Goal: Task Accomplishment & Management: Use online tool/utility

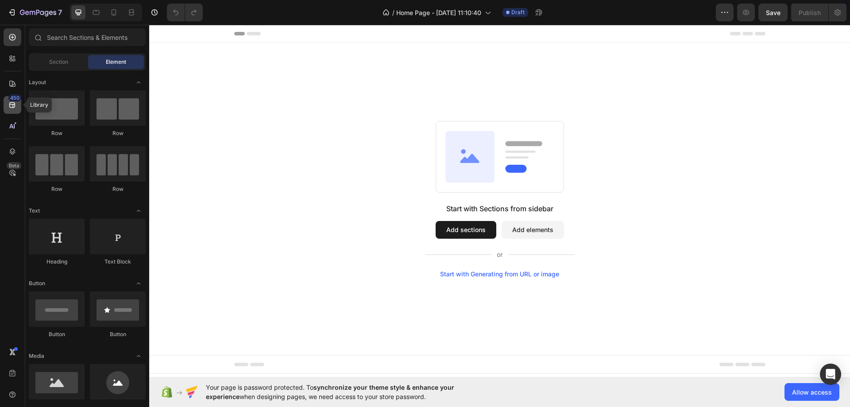
click at [13, 101] on div "450" at bounding box center [14, 97] width 13 height 7
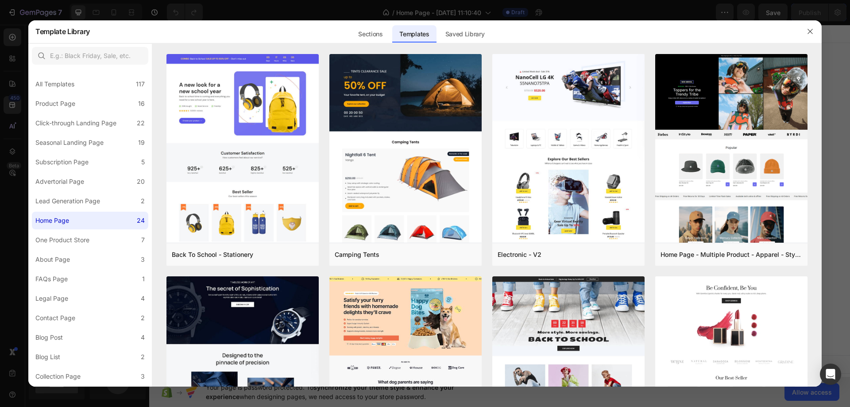
click at [10, 104] on div at bounding box center [425, 203] width 850 height 407
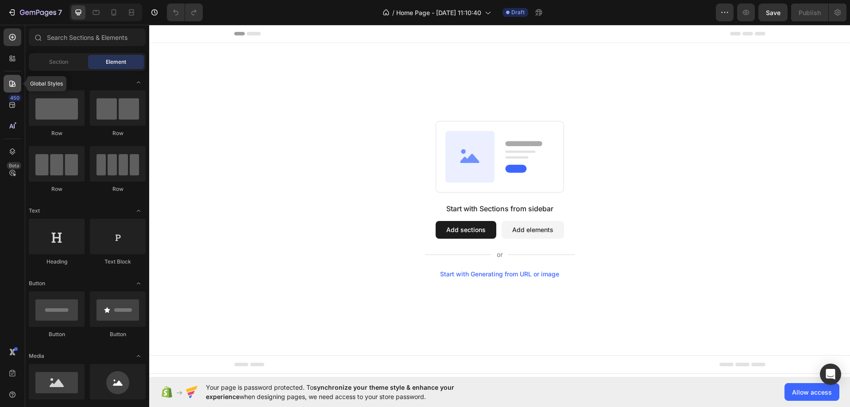
click at [11, 81] on icon at bounding box center [12, 83] width 9 height 9
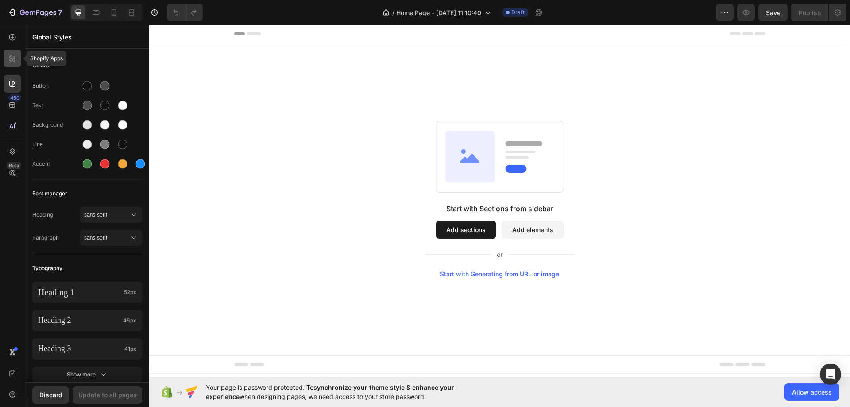
click at [12, 58] on icon at bounding box center [11, 57] width 3 height 3
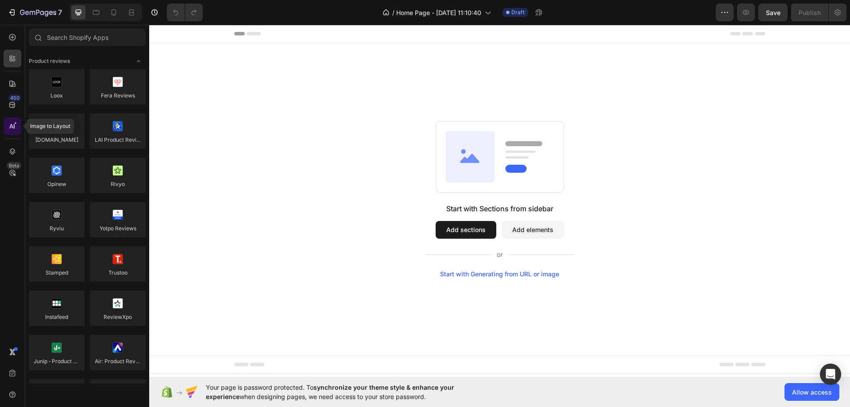
click at [15, 124] on icon at bounding box center [15, 123] width 3 height 3
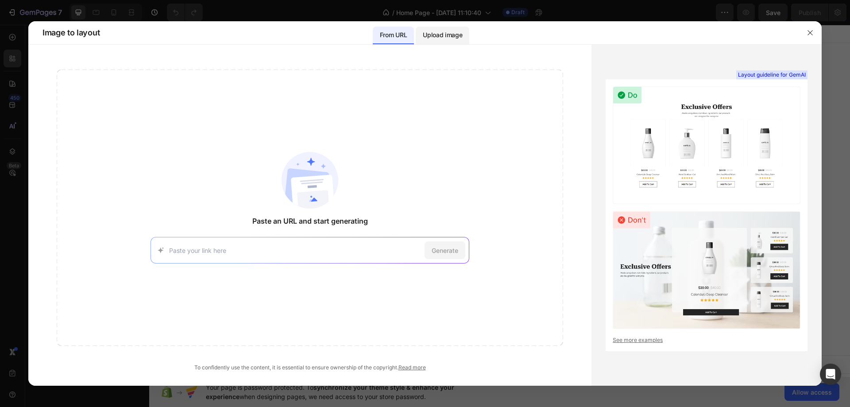
click at [437, 33] on p "Upload image" at bounding box center [442, 35] width 39 height 11
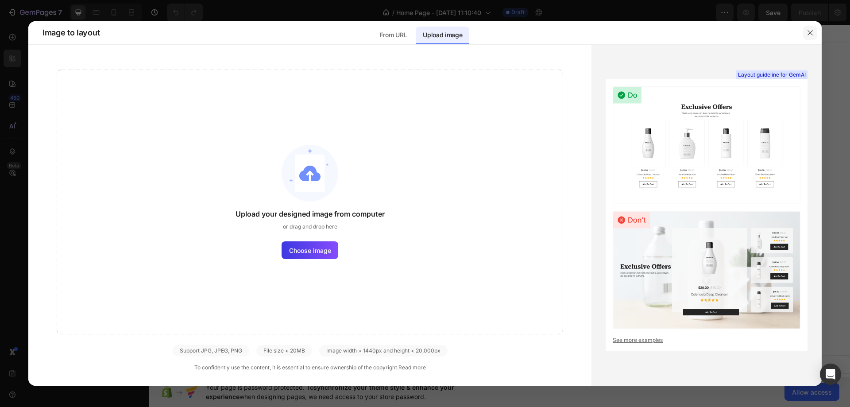
click at [812, 32] on icon "button" at bounding box center [810, 32] width 7 height 7
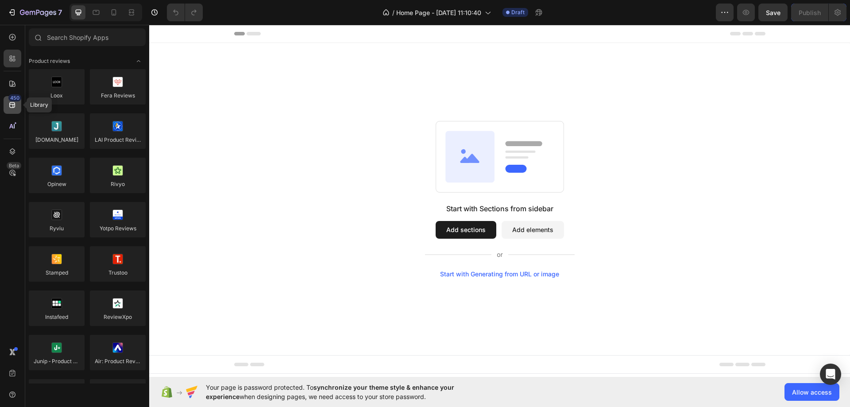
click at [7, 102] on div "450" at bounding box center [13, 105] width 18 height 18
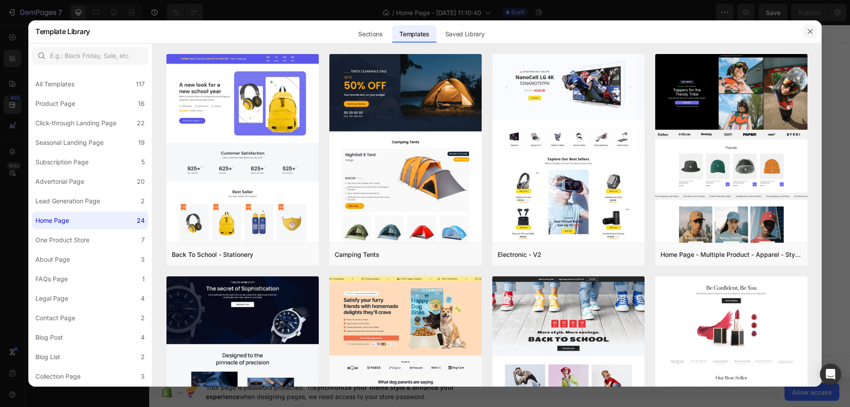
click at [815, 28] on button "button" at bounding box center [810, 31] width 14 height 14
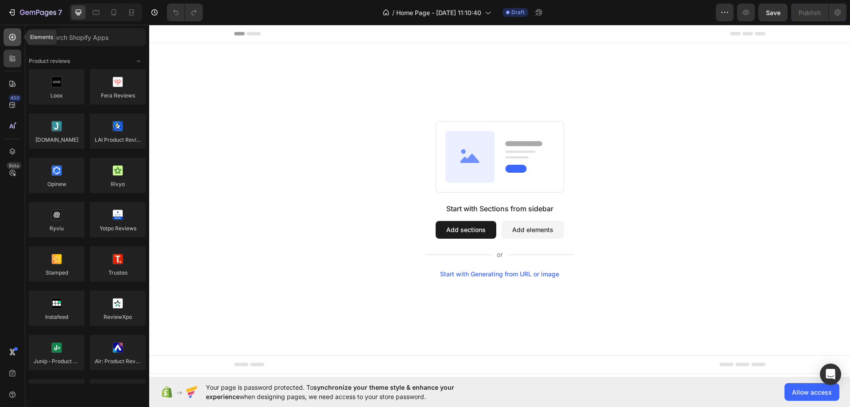
click at [11, 35] on icon at bounding box center [12, 37] width 7 height 7
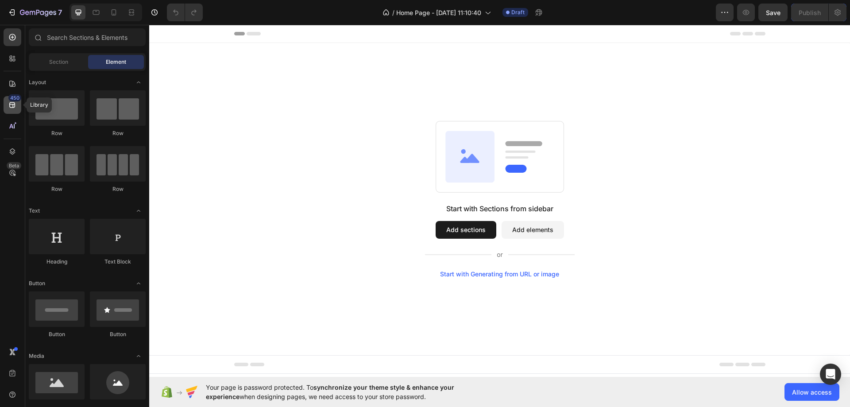
click at [13, 107] on icon at bounding box center [12, 105] width 6 height 6
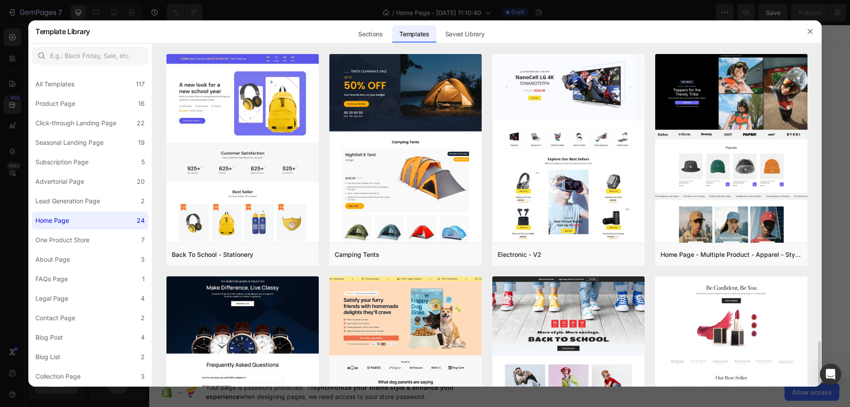
scroll to position [221, 0]
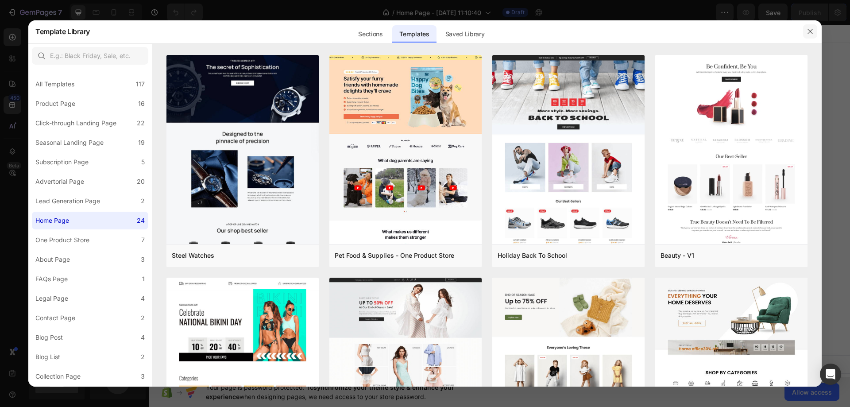
click at [810, 31] on icon "button" at bounding box center [810, 31] width 5 height 5
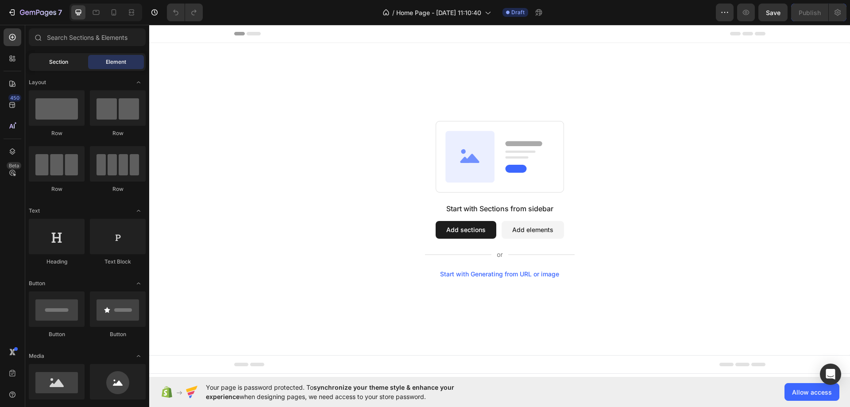
click at [61, 64] on span "Section" at bounding box center [58, 62] width 19 height 8
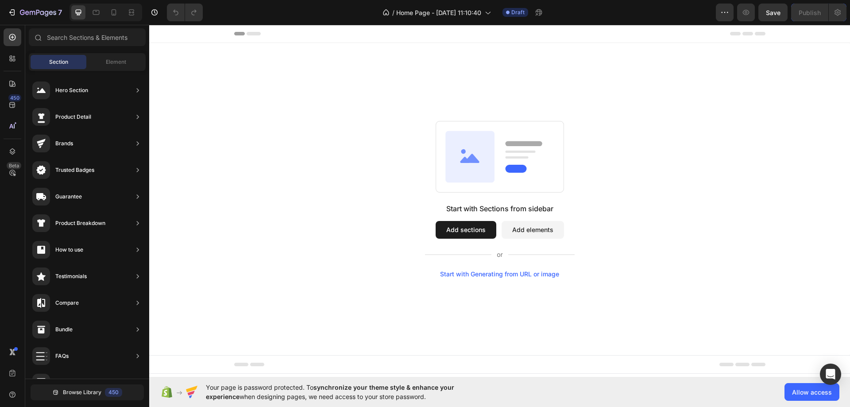
click at [529, 274] on div "Start with Generating from URL or image" at bounding box center [499, 274] width 119 height 7
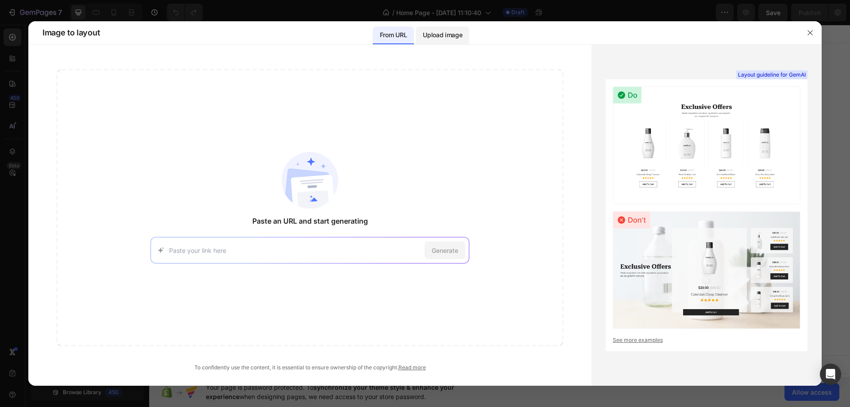
click at [442, 32] on p "Upload image" at bounding box center [442, 35] width 39 height 11
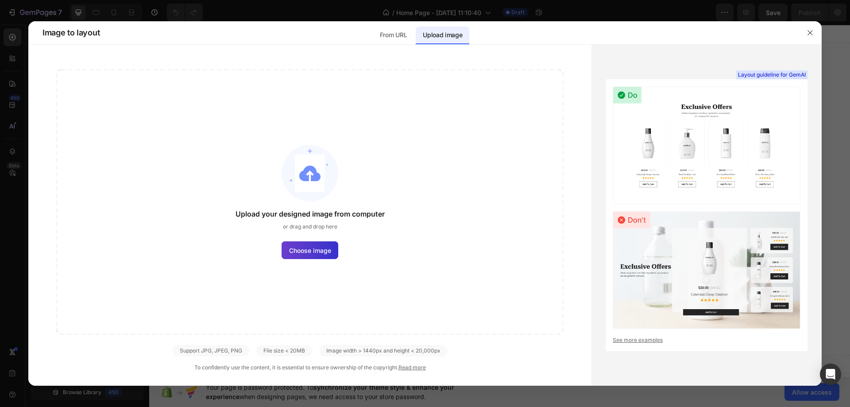
click at [319, 252] on span "Choose image" at bounding box center [310, 250] width 42 height 9
click at [0, 0] on input "Choose image" at bounding box center [0, 0] width 0 height 0
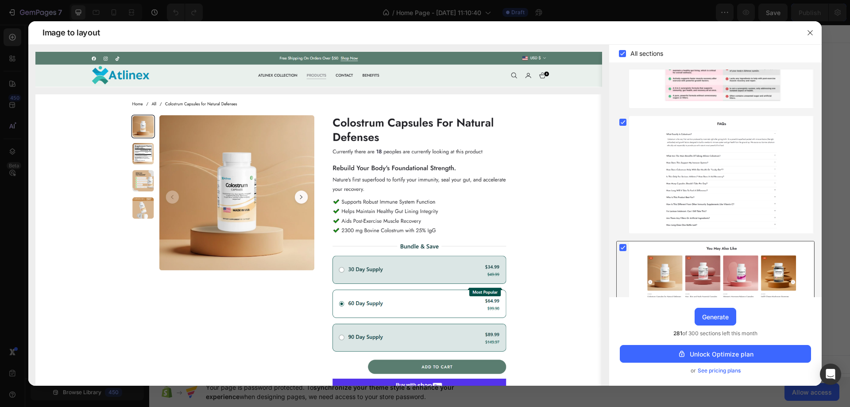
scroll to position [838, 0]
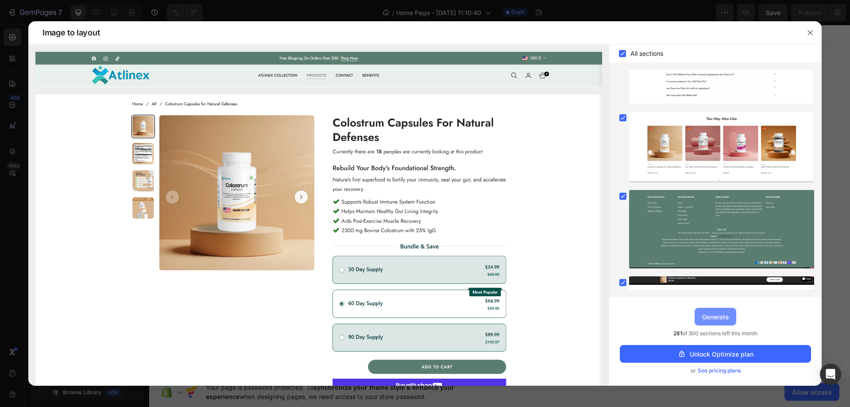
click at [723, 317] on div "Generate" at bounding box center [715, 316] width 27 height 9
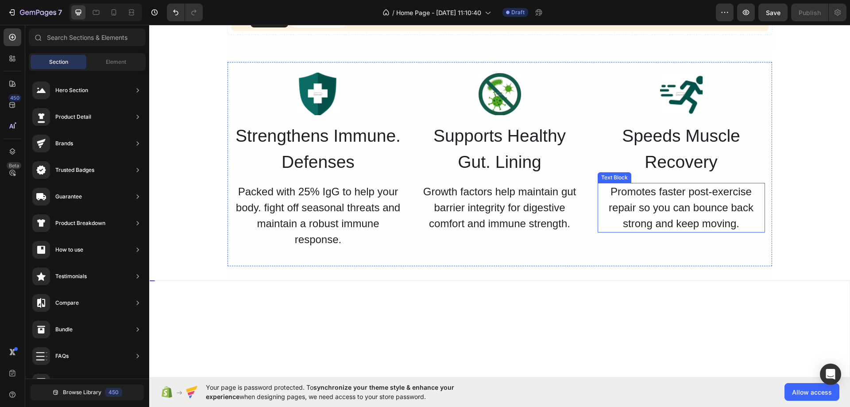
scroll to position [177, 0]
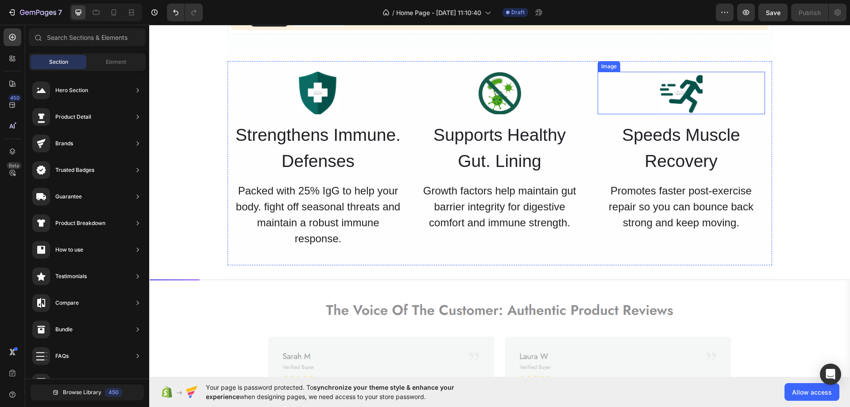
click at [690, 89] on img at bounding box center [681, 93] width 43 height 43
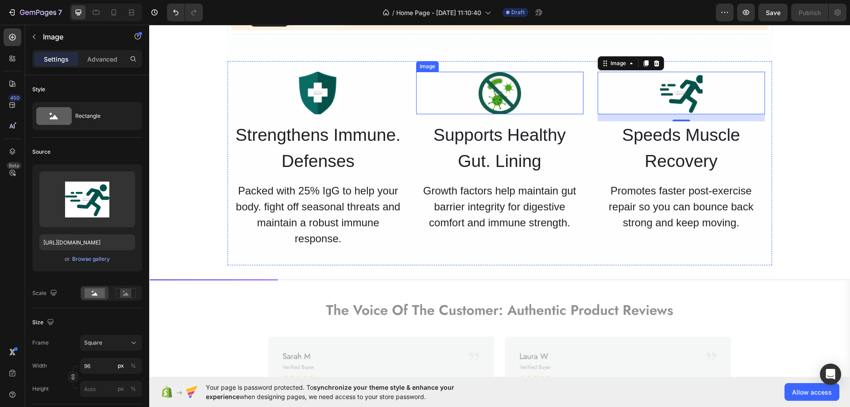
click at [513, 83] on img at bounding box center [500, 93] width 43 height 43
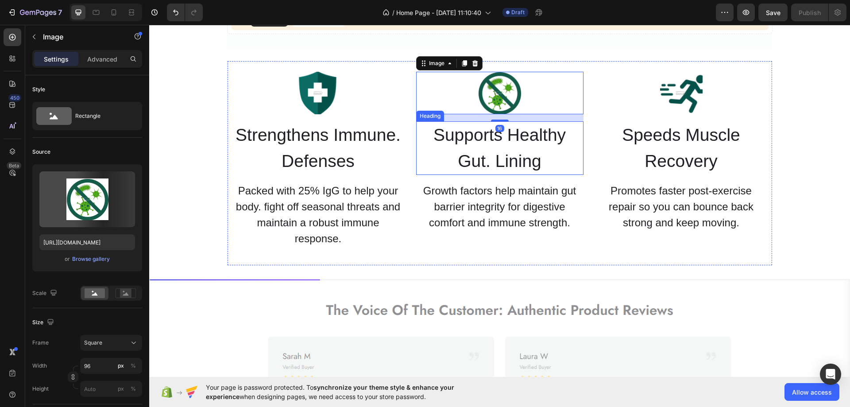
drag, startPoint x: 522, startPoint y: 148, endPoint x: 533, endPoint y: 159, distance: 15.7
click at [522, 148] on h2 "Supports Healthy Gut. Lining" at bounding box center [499, 148] width 167 height 54
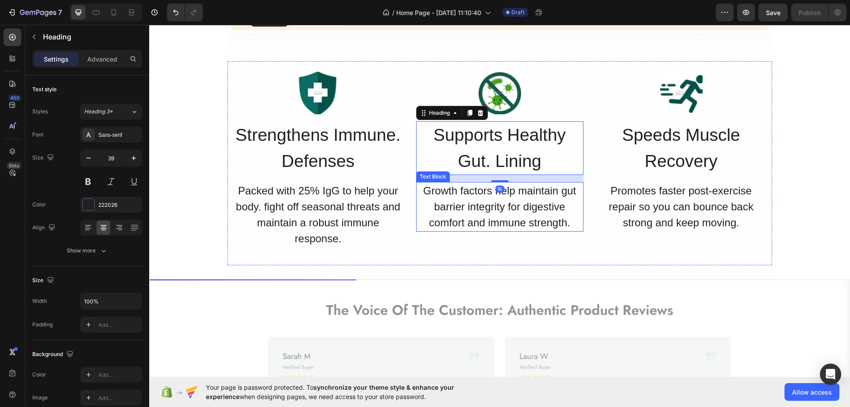
click at [491, 204] on div "Growth factors help maintain gut barrier integrity for digestive comfort and im…" at bounding box center [499, 207] width 167 height 50
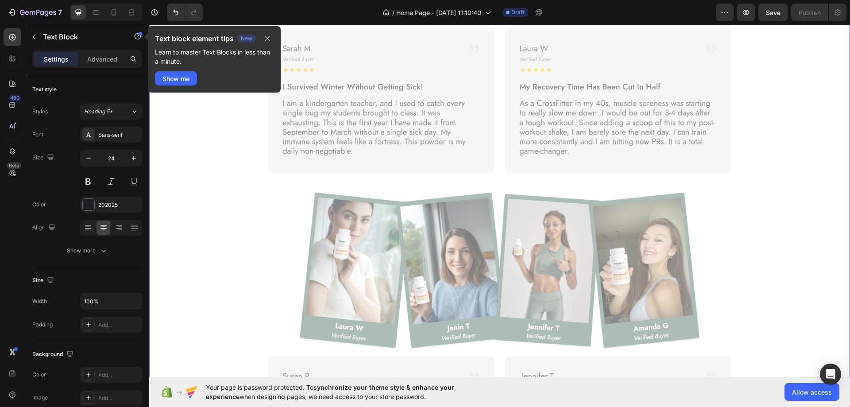
scroll to position [532, 0]
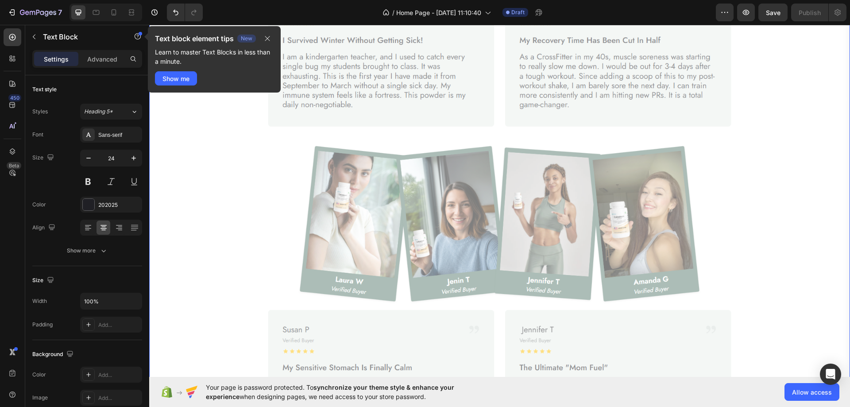
click at [715, 178] on div at bounding box center [500, 413] width 700 height 977
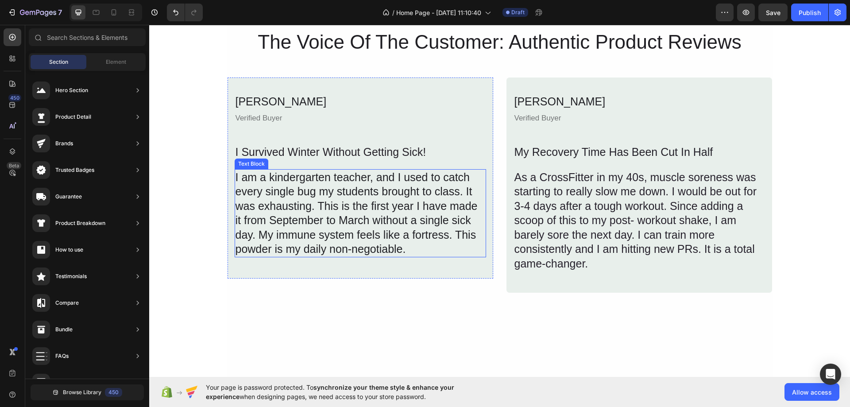
scroll to position [487, 0]
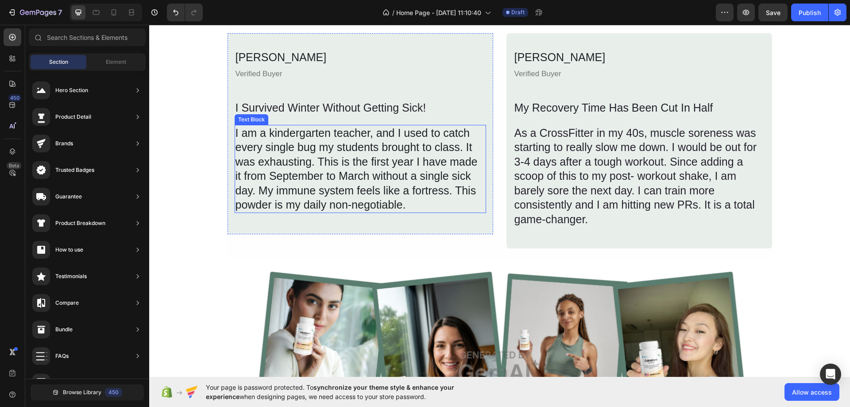
click at [407, 212] on div "I am a kindergarten teacher, and I used to catch every single bug my students b…" at bounding box center [361, 169] width 252 height 88
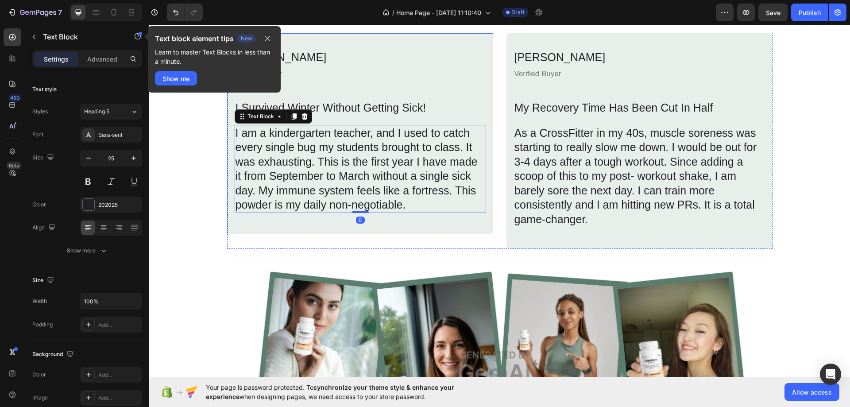
click at [437, 228] on div "[PERSON_NAME] M Text Block Verified Buyer Text Block I Survived Winter Without …" at bounding box center [360, 134] width 267 height 202
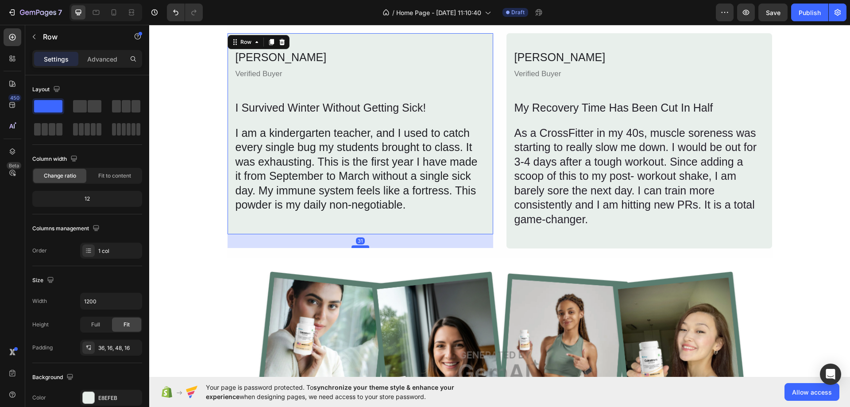
drag, startPoint x: 360, startPoint y: 232, endPoint x: 363, endPoint y: 246, distance: 14.1
click at [363, 246] on div at bounding box center [361, 246] width 18 height 3
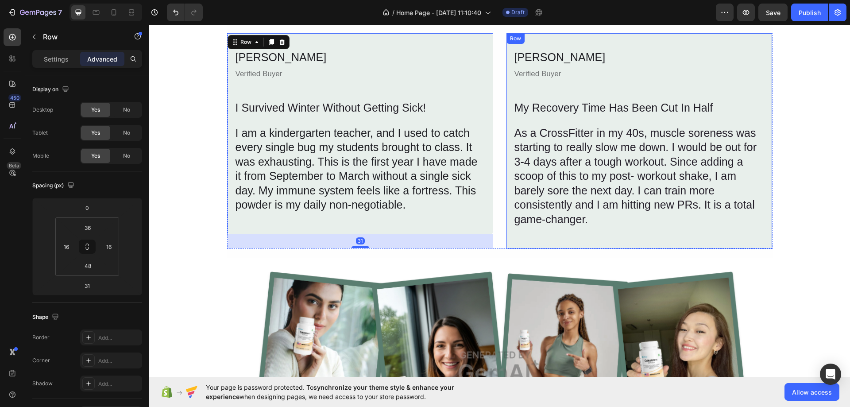
click at [532, 239] on div "[PERSON_NAME] W Text Block Verified Buyer Text Block My Recovery Time Has Been …" at bounding box center [639, 141] width 267 height 216
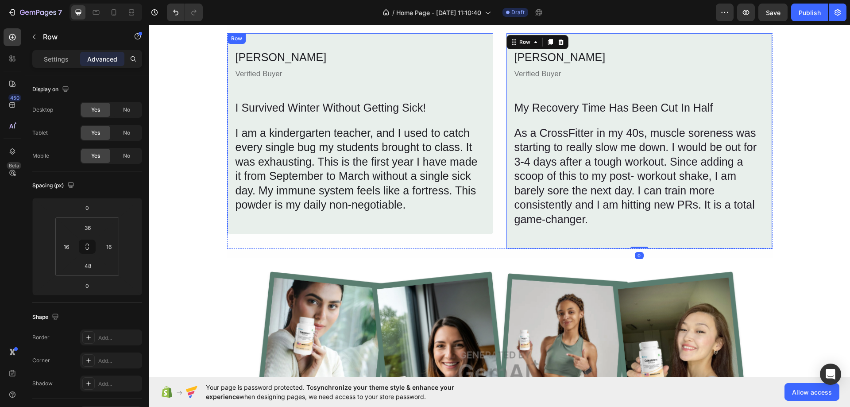
click at [388, 226] on div "[PERSON_NAME] M Text Block Verified Buyer Text Block I Survived Winter Without …" at bounding box center [360, 134] width 267 height 202
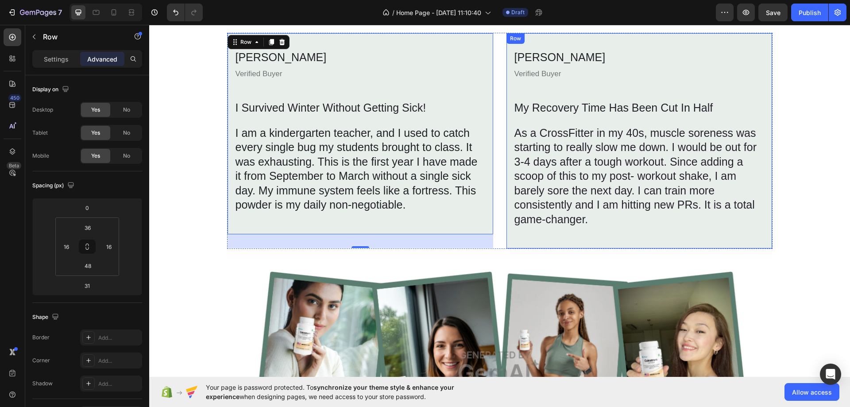
click at [536, 239] on div "[PERSON_NAME] W Text Block Verified Buyer Text Block My Recovery Time Has Been …" at bounding box center [639, 141] width 267 height 216
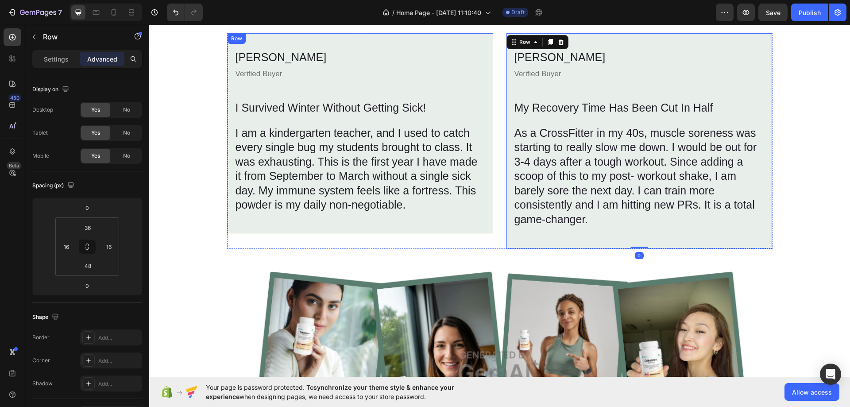
click at [437, 225] on div "[PERSON_NAME] M Text Block Verified Buyer Text Block I Survived Winter Without …" at bounding box center [360, 134] width 267 height 202
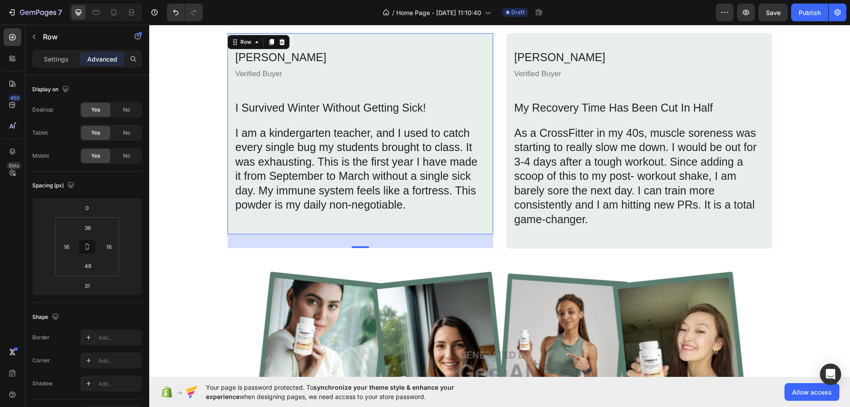
click at [363, 242] on div "31" at bounding box center [361, 241] width 266 height 14
click at [336, 243] on div "31" at bounding box center [361, 241] width 266 height 14
click at [90, 287] on input "31" at bounding box center [87, 285] width 18 height 13
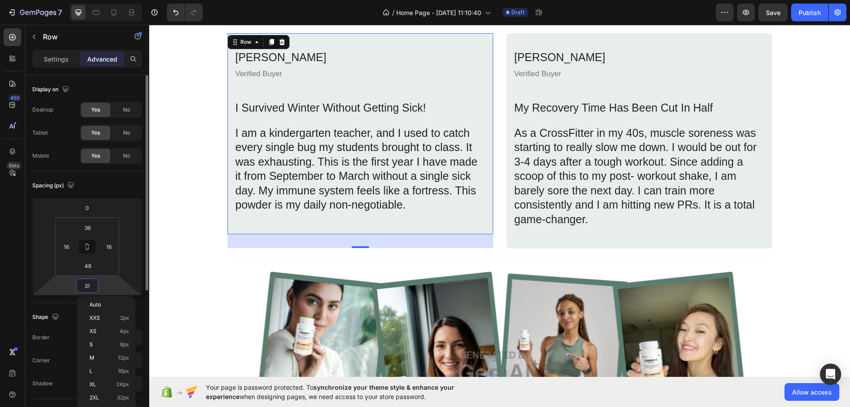
click at [90, 287] on input "31" at bounding box center [87, 285] width 18 height 13
click at [103, 307] on p "Auto" at bounding box center [109, 305] width 40 height 6
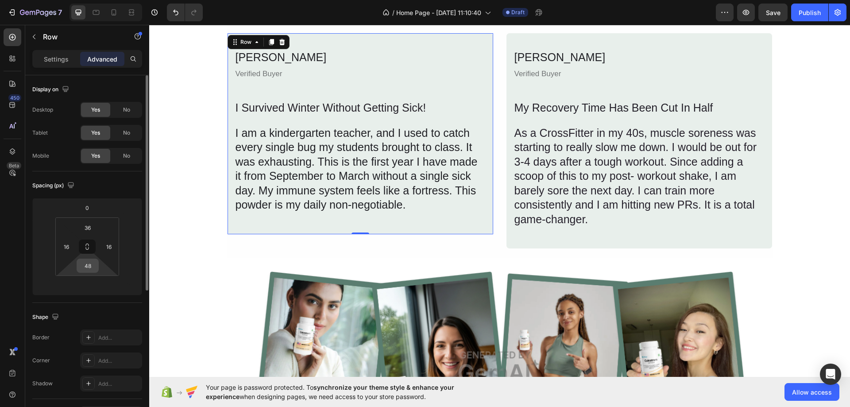
click at [87, 267] on input "48" at bounding box center [88, 265] width 18 height 13
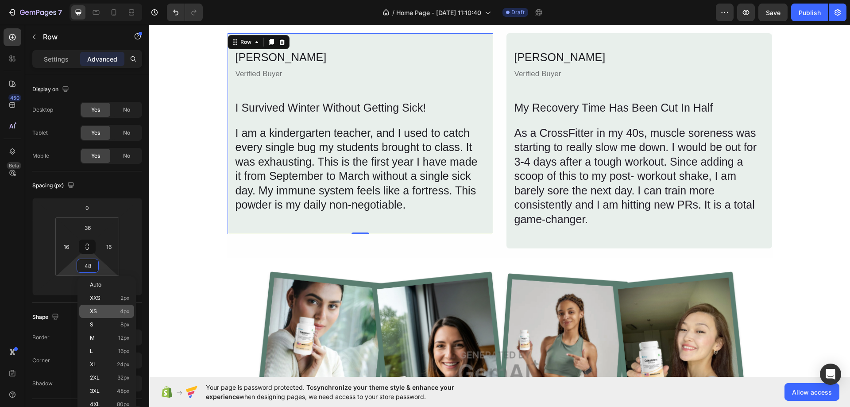
click at [100, 316] on div "XS 4px" at bounding box center [106, 311] width 55 height 13
type input "4"
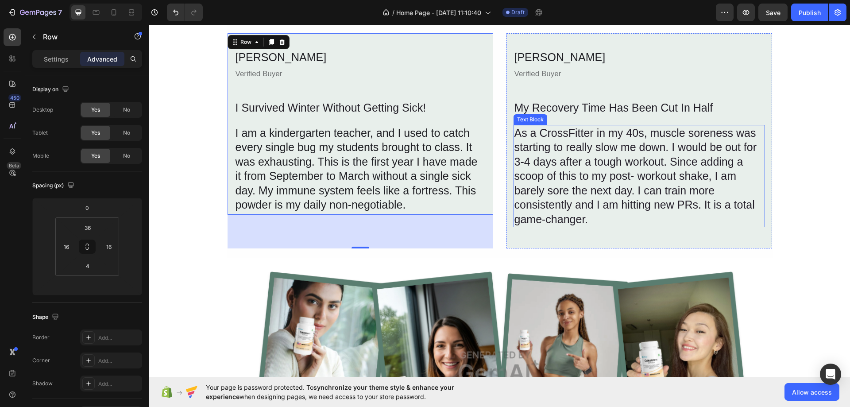
click at [535, 179] on div "As a CrossFitter in my 40s, muscle soreness was starting to really slow me down…" at bounding box center [640, 176] width 252 height 103
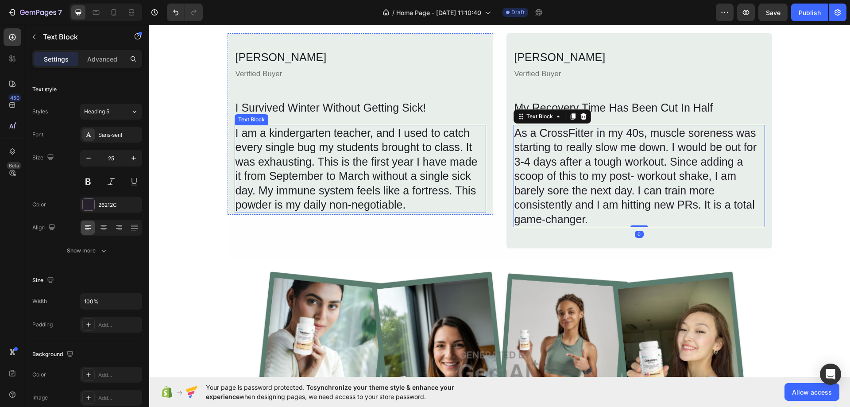
click at [411, 196] on div "I am a kindergarten teacher, and I used to catch every single bug my students b…" at bounding box center [361, 169] width 252 height 88
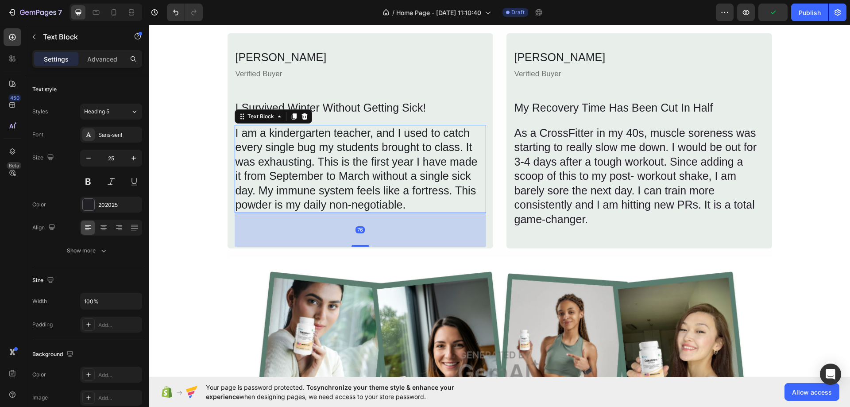
drag, startPoint x: 359, startPoint y: 213, endPoint x: 361, endPoint y: 246, distance: 33.7
click at [361, 246] on div at bounding box center [361, 246] width 18 height 2
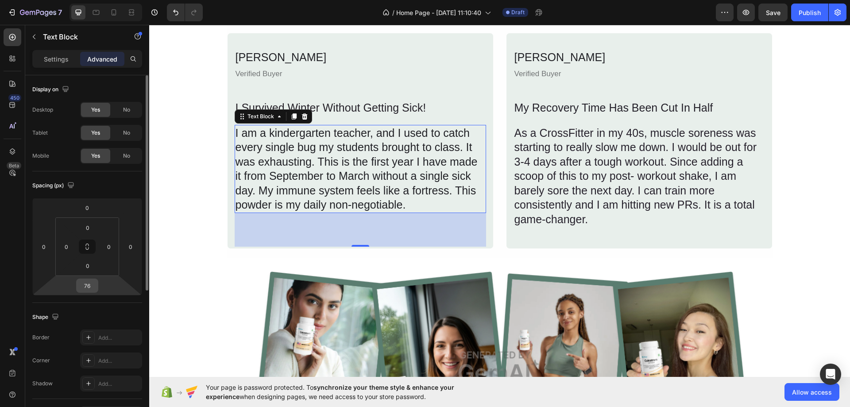
click at [88, 286] on input "76" at bounding box center [87, 285] width 18 height 13
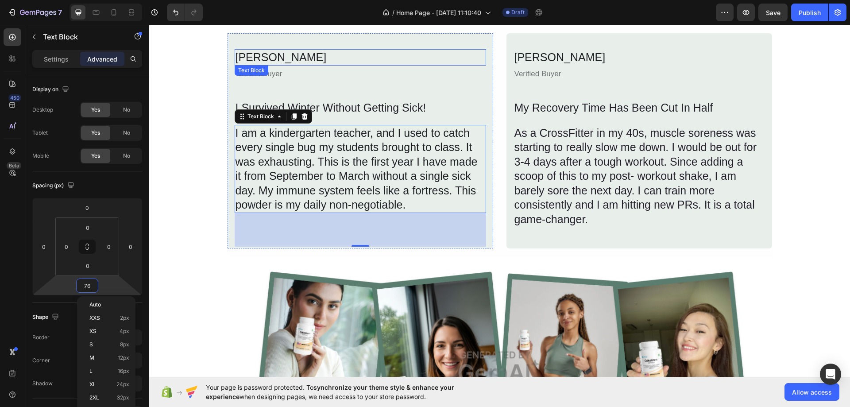
click at [470, 55] on div "[PERSON_NAME]" at bounding box center [361, 57] width 252 height 16
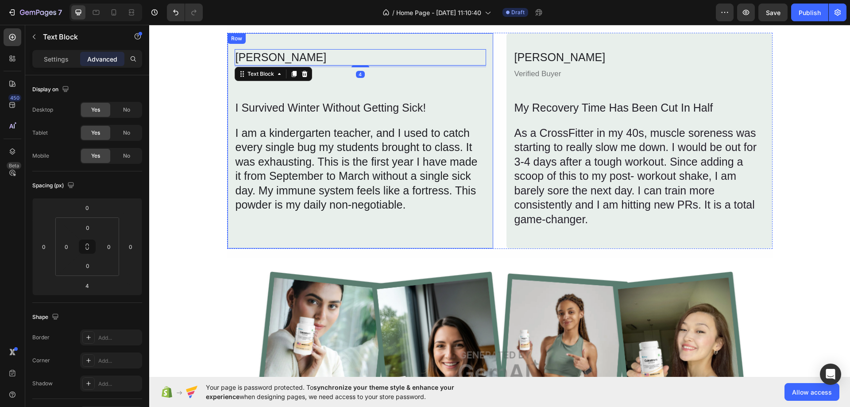
click at [473, 93] on div "[PERSON_NAME] M Text Block 4 Verified Buyer Text Block I Survived Winter Withou…" at bounding box center [361, 148] width 252 height 198
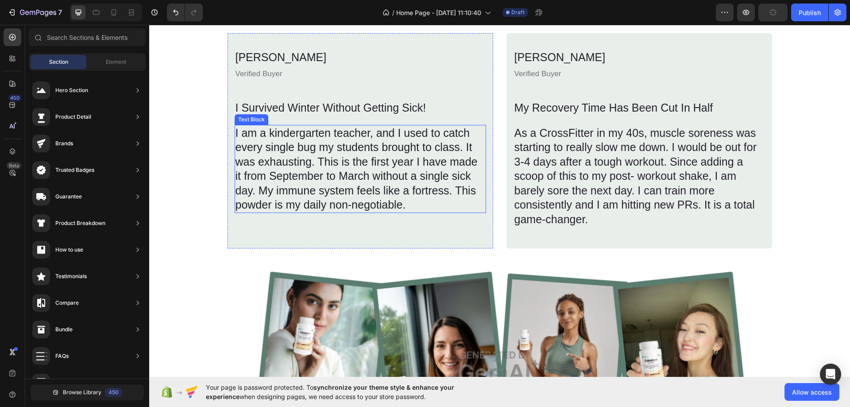
scroll to position [709, 0]
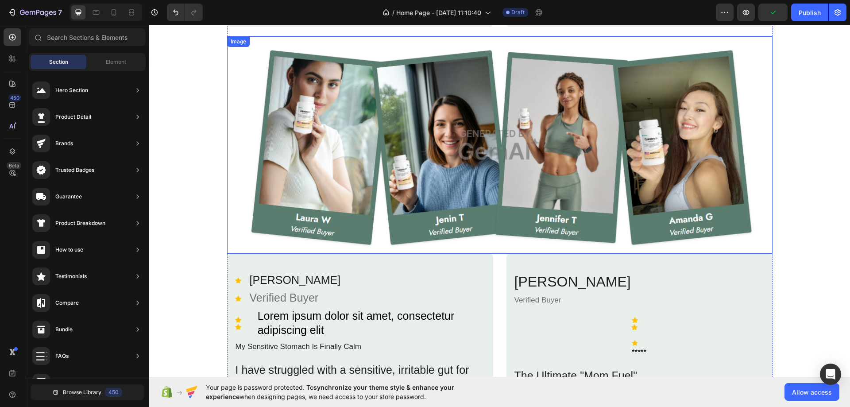
click at [505, 140] on img at bounding box center [500, 144] width 546 height 217
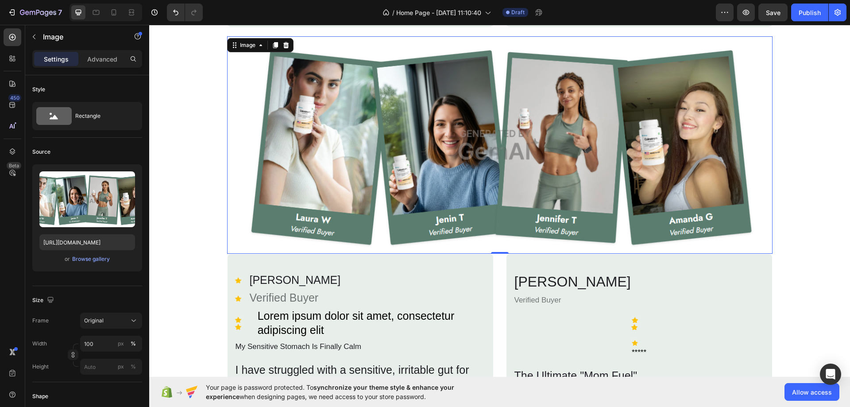
click at [331, 147] on img at bounding box center [500, 144] width 546 height 217
click at [305, 225] on img at bounding box center [500, 144] width 546 height 217
click at [307, 227] on img at bounding box center [500, 144] width 546 height 217
drag, startPoint x: 753, startPoint y: 82, endPoint x: 753, endPoint y: 91, distance: 9.3
click at [752, 82] on img at bounding box center [500, 144] width 546 height 217
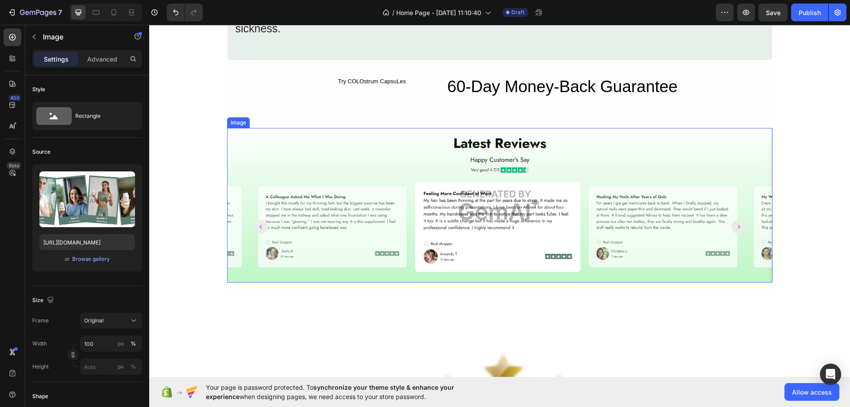
scroll to position [1816, 0]
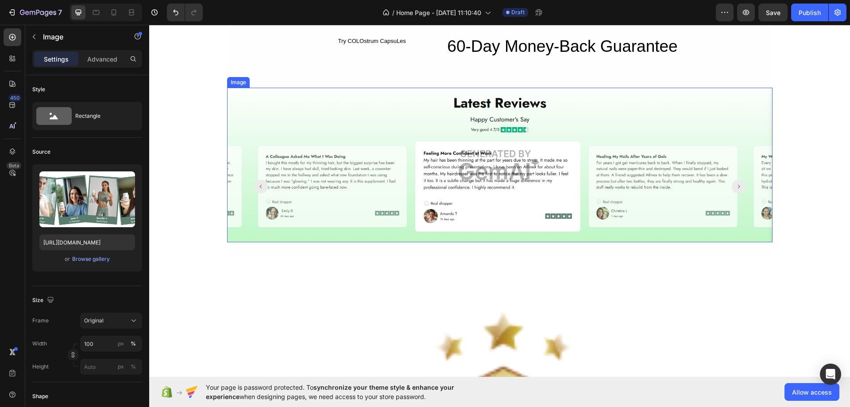
click at [486, 159] on img at bounding box center [500, 165] width 546 height 155
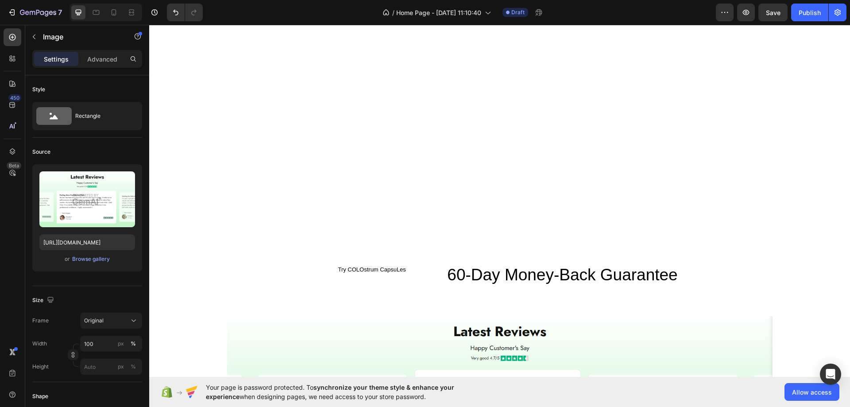
scroll to position [1853, 0]
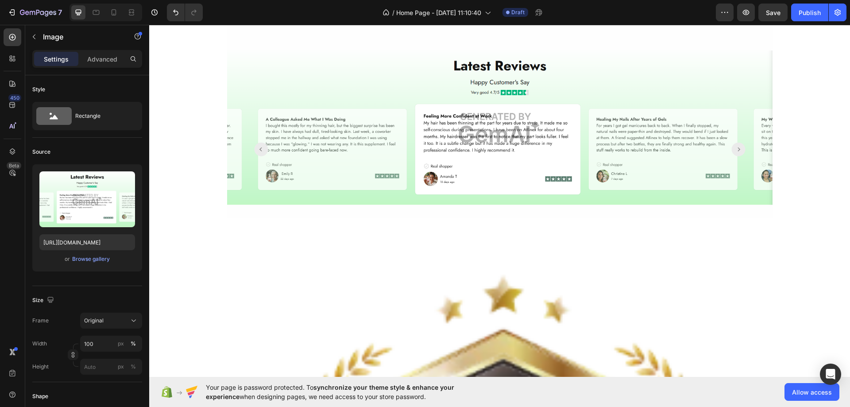
click at [513, 151] on img at bounding box center [500, 127] width 546 height 155
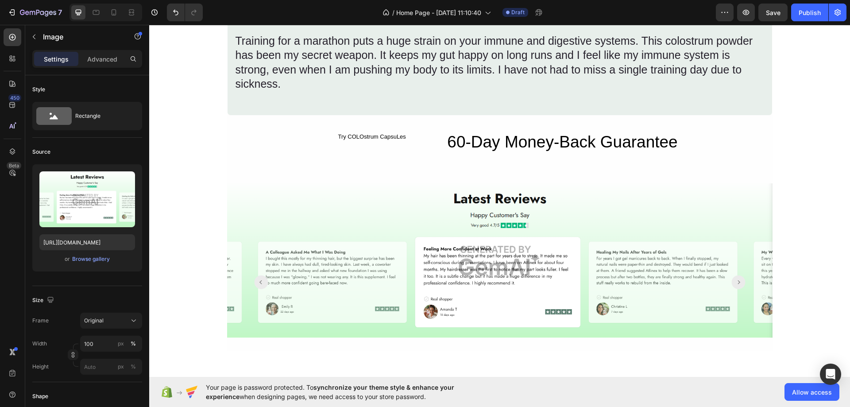
click at [731, 283] on img at bounding box center [500, 260] width 546 height 155
drag, startPoint x: 735, startPoint y: 280, endPoint x: 741, endPoint y: 279, distance: 5.8
click at [736, 279] on img at bounding box center [500, 260] width 546 height 155
click at [741, 279] on img at bounding box center [500, 260] width 546 height 155
click at [735, 279] on img at bounding box center [500, 260] width 546 height 155
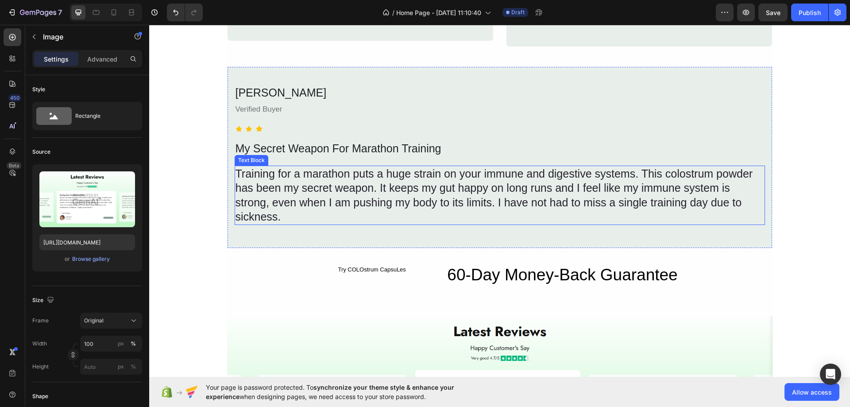
scroll to position [1632, 0]
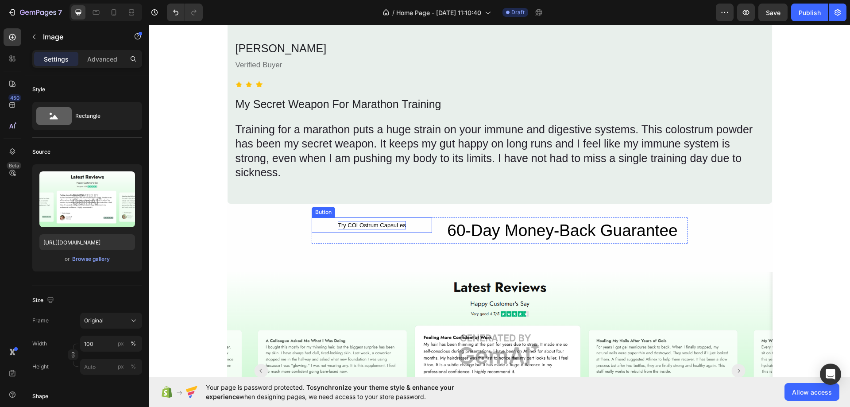
click at [354, 222] on div "Try COLOstrum CapsuLes" at bounding box center [372, 225] width 68 height 9
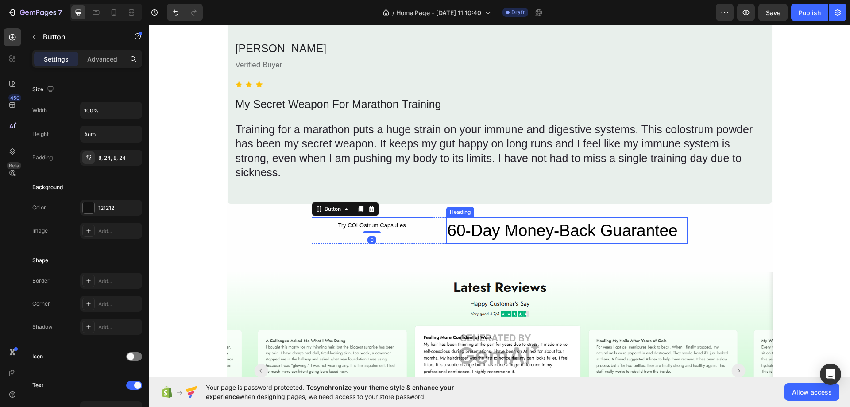
click at [488, 229] on h2 "60-Day Money-Back Guarantee" at bounding box center [566, 230] width 241 height 27
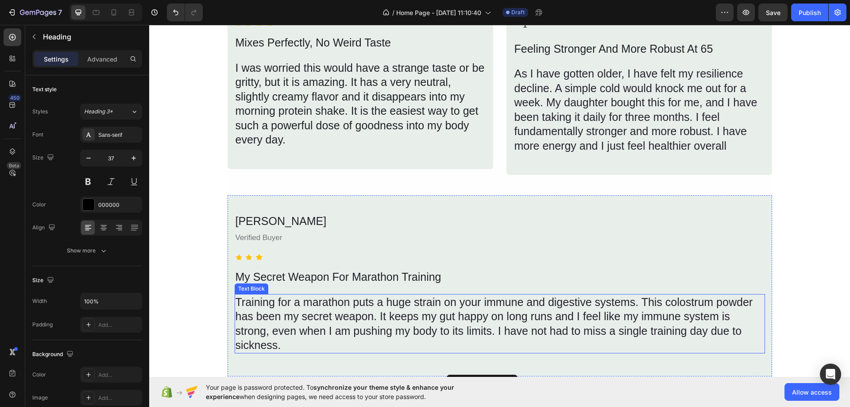
scroll to position [1455, 0]
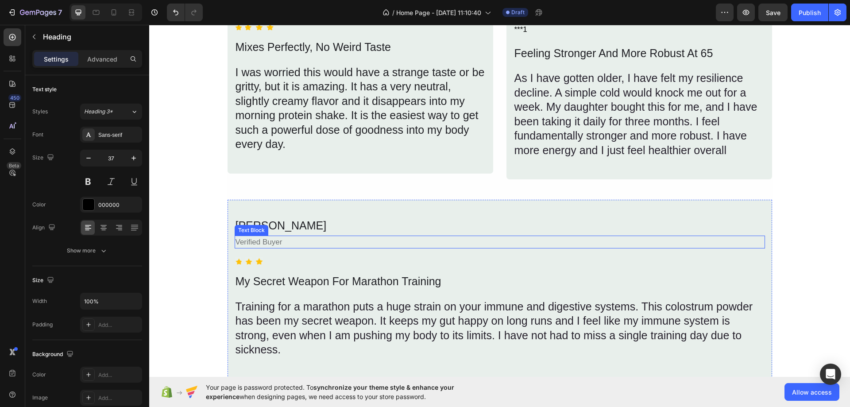
click at [466, 237] on div "Verified Buyer" at bounding box center [500, 242] width 531 height 13
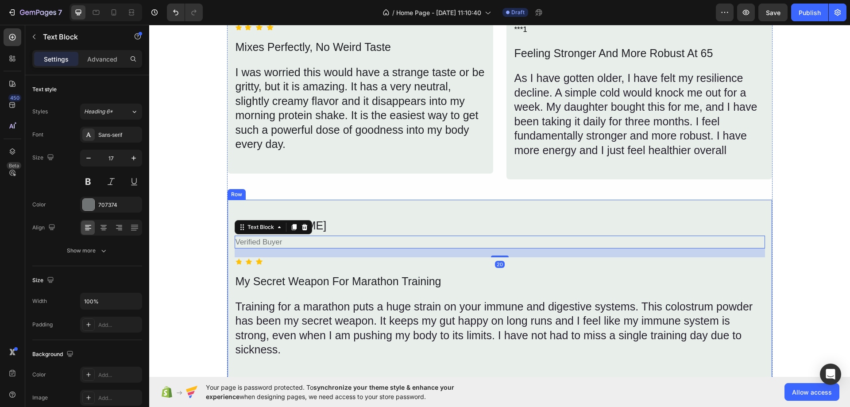
click at [506, 213] on div "[PERSON_NAME] Text Block Verified Buyer Text Block 20 Icon Icon Icon Icon List …" at bounding box center [500, 290] width 546 height 182
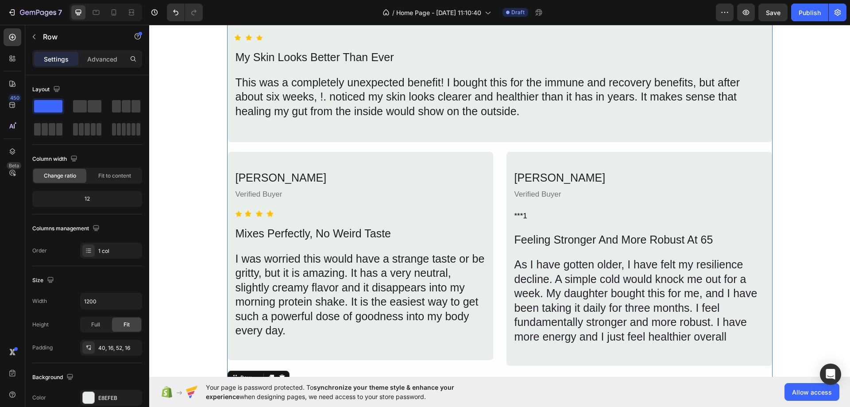
scroll to position [1189, 0]
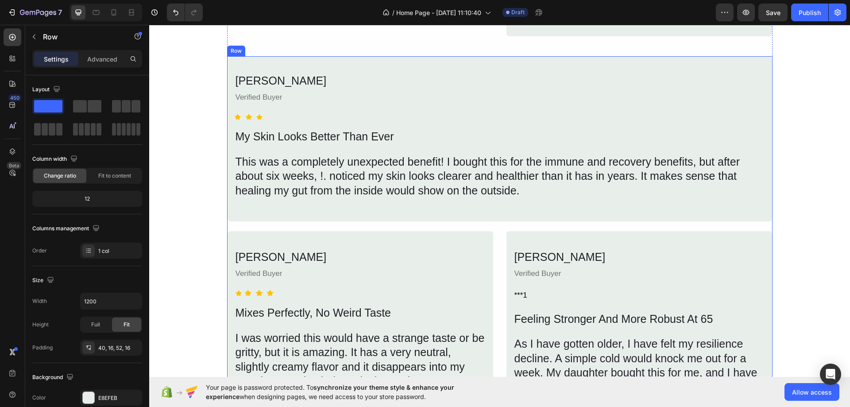
click at [593, 244] on div "[PERSON_NAME] Text Block Verified Buyer Text Block ***1 Text Block Feeling Stro…" at bounding box center [639, 338] width 267 height 215
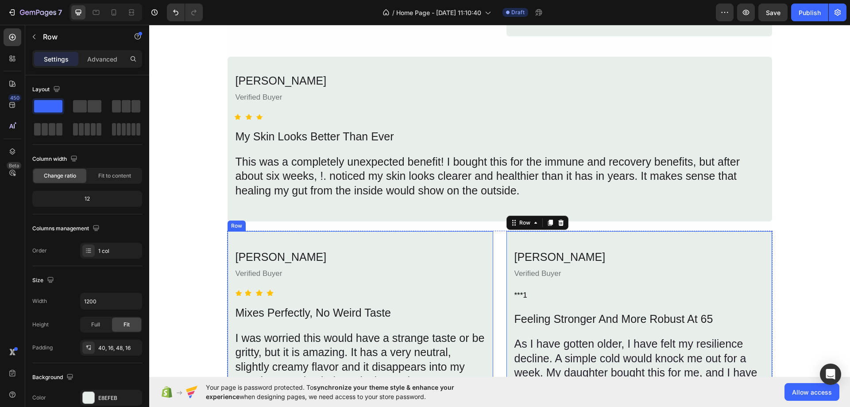
click at [431, 244] on div "[PERSON_NAME] Text Block Verified Buyer Text Block Icon Icon Icon Icon Icon Lis…" at bounding box center [360, 335] width 267 height 209
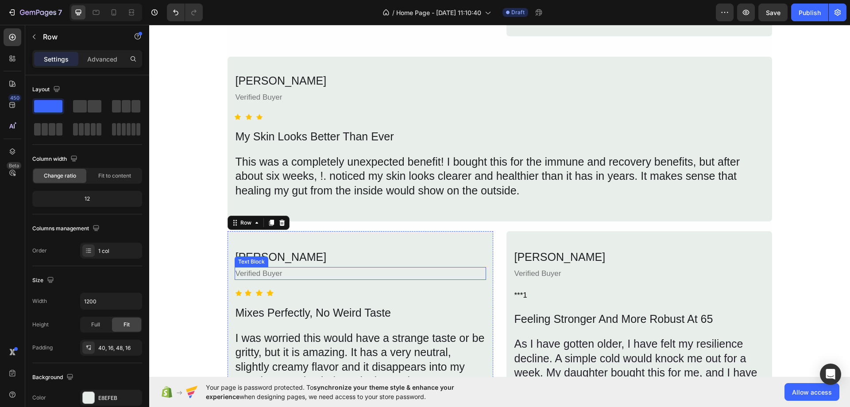
click at [434, 274] on div "Verified Buyer" at bounding box center [361, 273] width 252 height 13
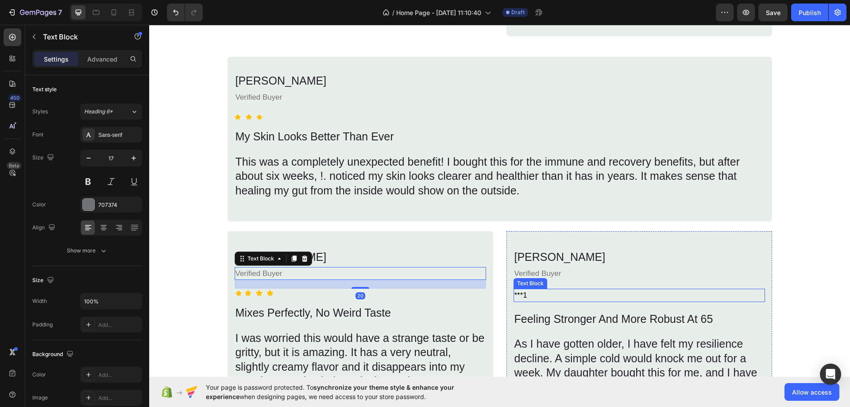
click at [520, 291] on div "***1" at bounding box center [640, 295] width 252 height 13
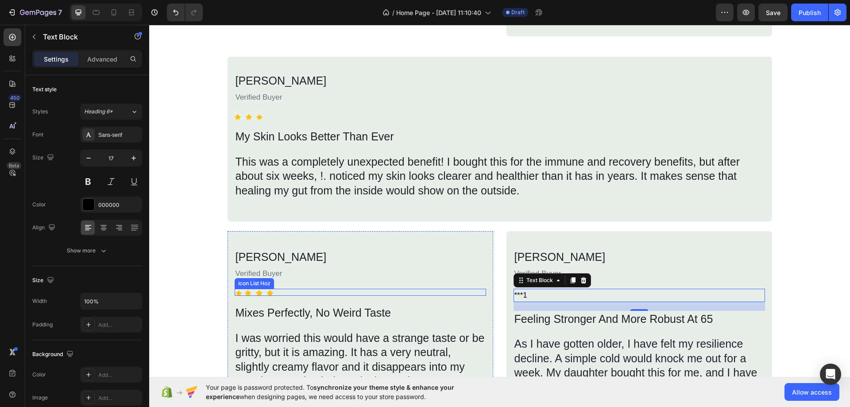
click at [303, 292] on div "Icon Icon Icon Icon" at bounding box center [361, 292] width 252 height 7
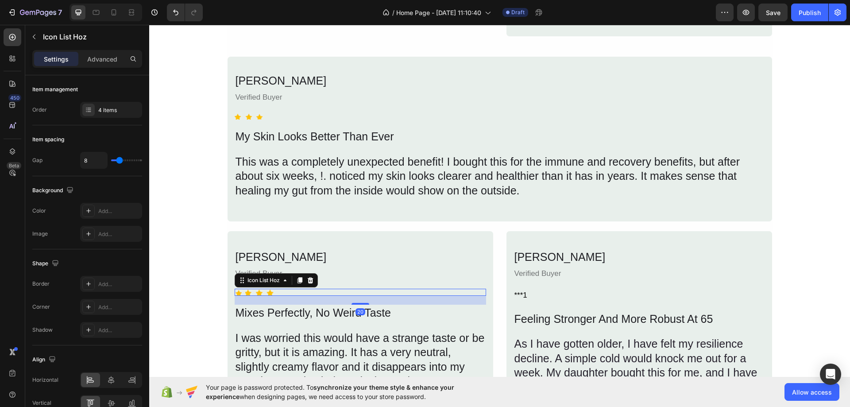
drag, startPoint x: 295, startPoint y: 278, endPoint x: 302, endPoint y: 294, distance: 17.3
click at [296, 279] on icon at bounding box center [299, 280] width 7 height 7
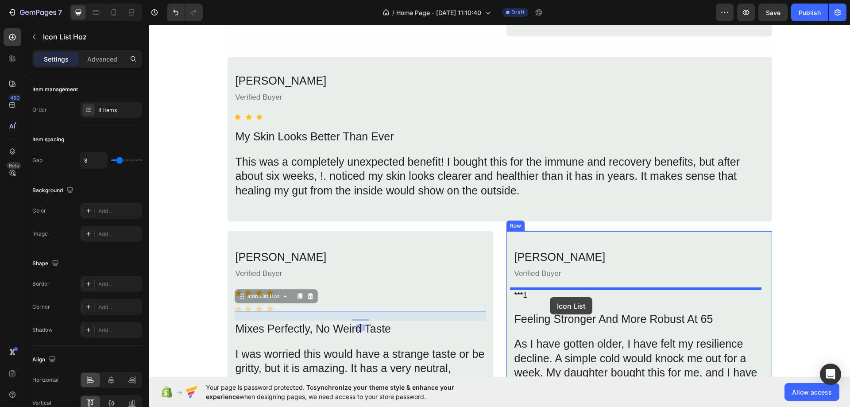
drag, startPoint x: 298, startPoint y: 310, endPoint x: 550, endPoint y: 297, distance: 252.8
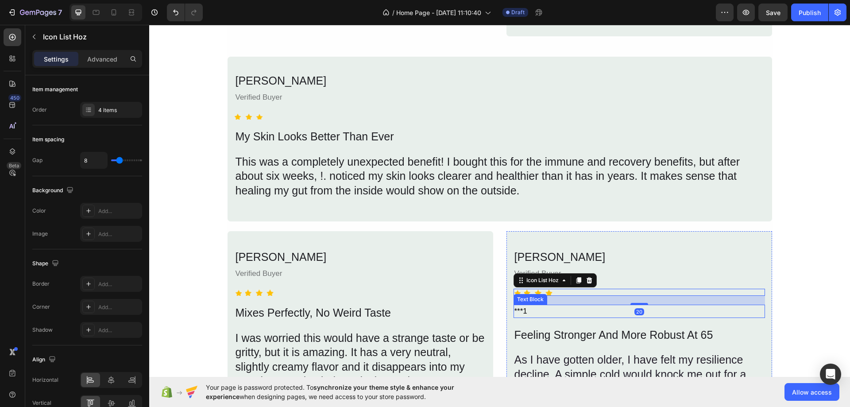
click at [527, 310] on div "***1" at bounding box center [640, 311] width 252 height 13
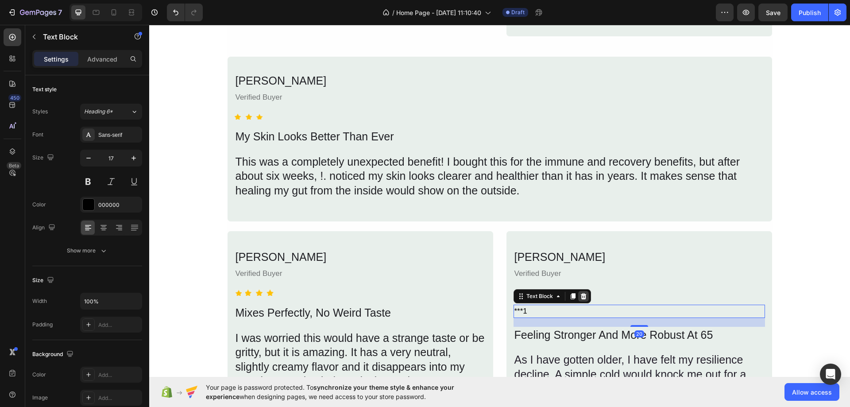
click at [583, 294] on icon at bounding box center [583, 296] width 7 height 7
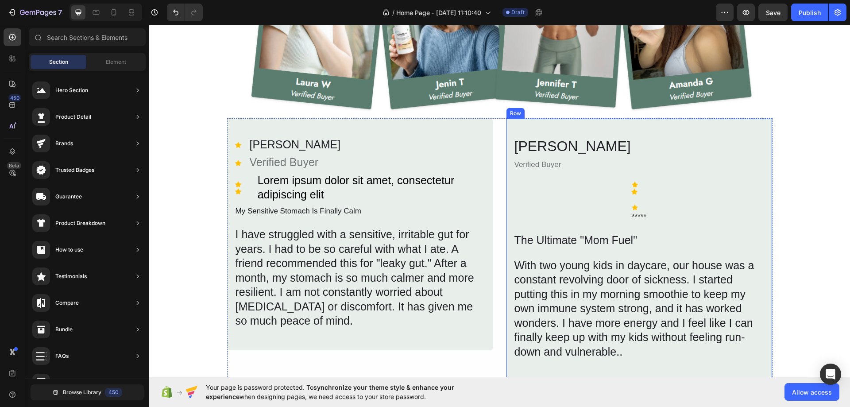
scroll to position [879, 0]
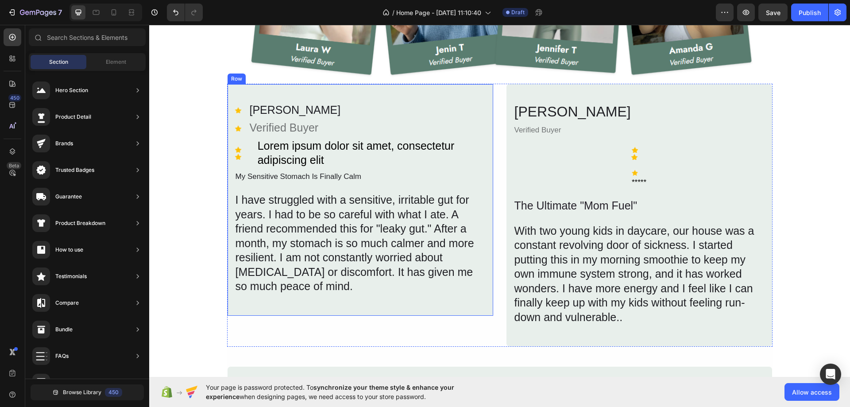
click at [459, 306] on div "Icon [PERSON_NAME] P Text Block Icon Verified Buyer Text Block Icon Icon Icon L…" at bounding box center [360, 200] width 267 height 233
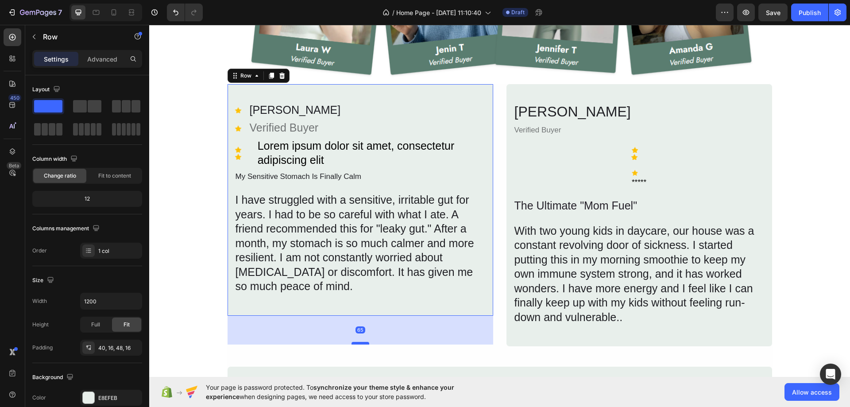
drag, startPoint x: 361, startPoint y: 315, endPoint x: 365, endPoint y: 344, distance: 29.1
click at [365, 344] on div at bounding box center [361, 343] width 18 height 3
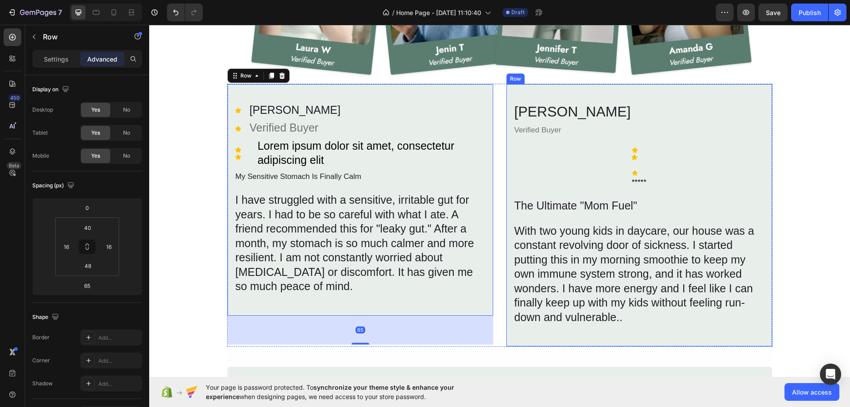
click at [574, 338] on div "[PERSON_NAME] Heading Verified Buyer Text Block Icon Icon Icon ***** Text Block…" at bounding box center [639, 216] width 267 height 264
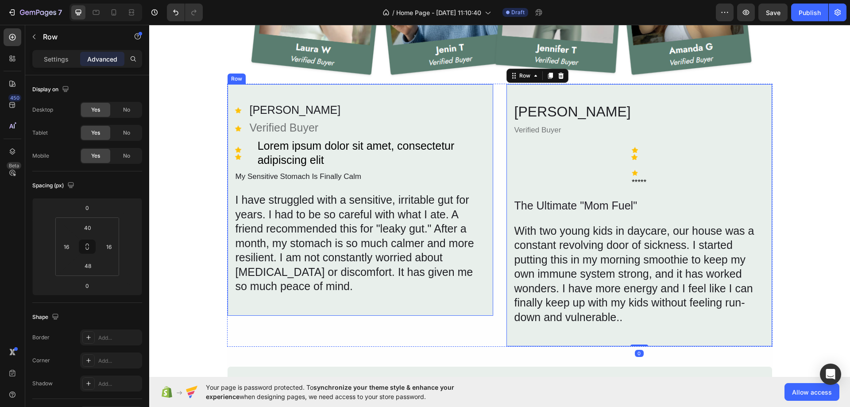
click at [434, 300] on div "Icon [PERSON_NAME] P Text Block Icon Verified Buyer Text Block Icon Icon Icon L…" at bounding box center [360, 200] width 267 height 233
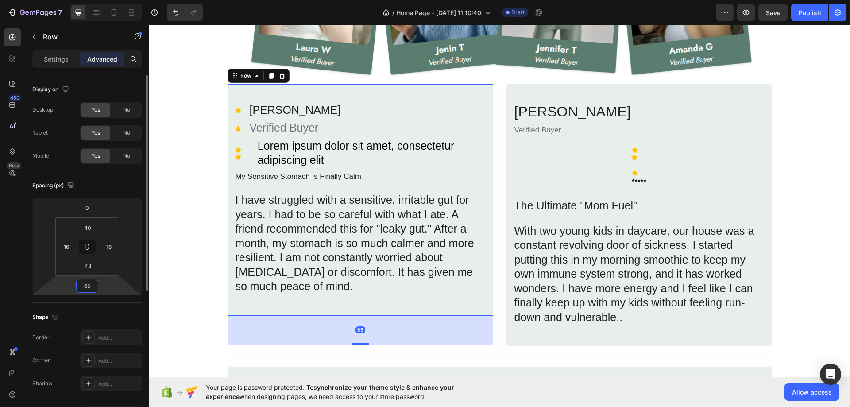
click at [89, 288] on input "65" at bounding box center [87, 285] width 18 height 13
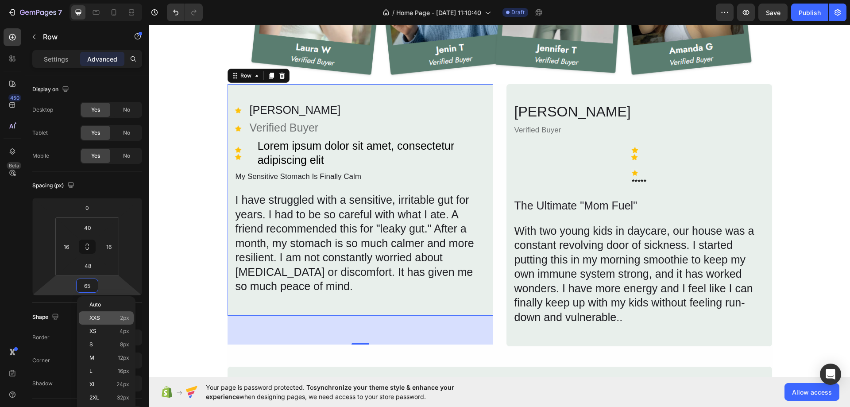
click at [104, 318] on p "XXS 2px" at bounding box center [109, 318] width 40 height 6
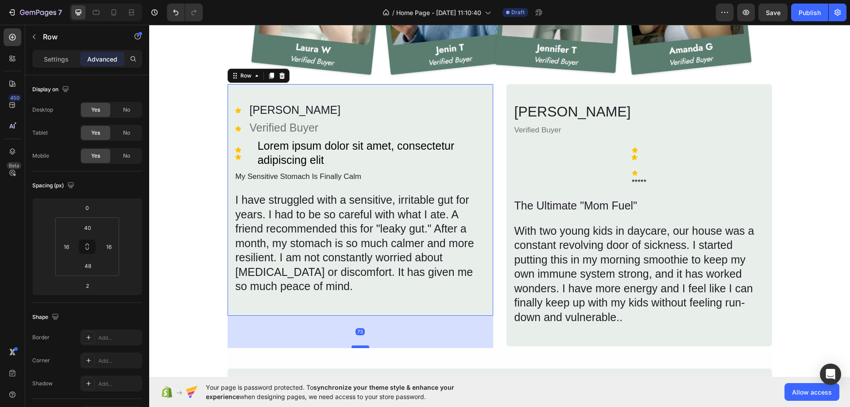
drag, startPoint x: 359, startPoint y: 314, endPoint x: 360, endPoint y: 346, distance: 31.5
click at [360, 346] on div at bounding box center [361, 346] width 18 height 3
type input "73"
click at [431, 297] on div "Icon [PERSON_NAME] P Text Block Icon Verified Buyer Text Block Icon Icon Icon L…" at bounding box center [360, 200] width 267 height 233
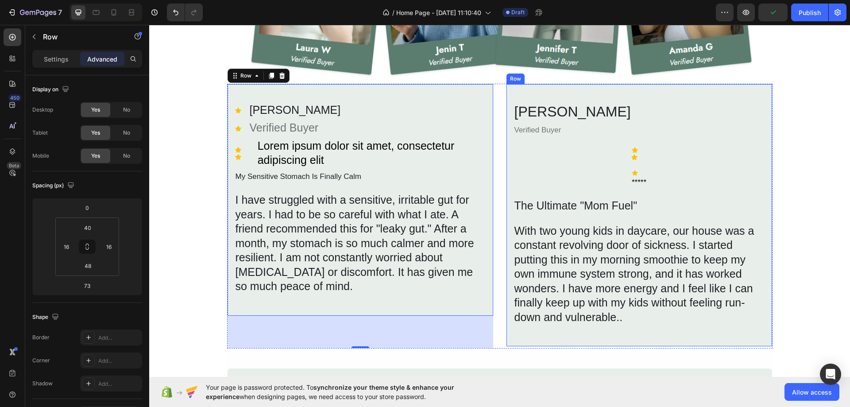
click at [558, 336] on div "[PERSON_NAME] Heading Verified Buyer Text Block Icon Icon Icon ***** Text Block…" at bounding box center [639, 216] width 267 height 264
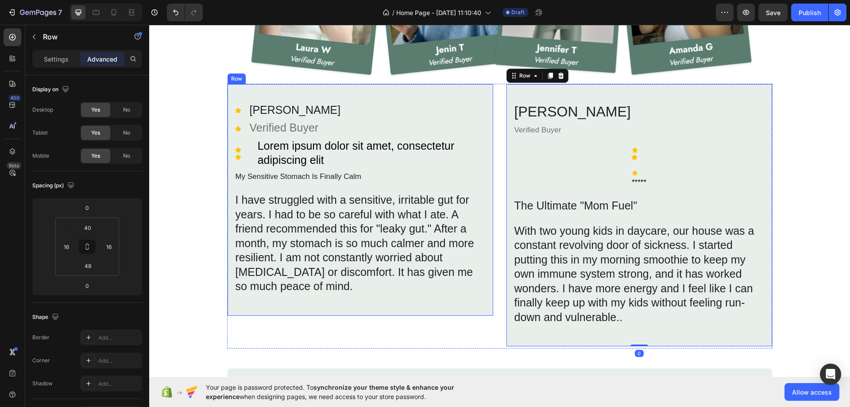
click at [390, 306] on div "Icon [PERSON_NAME] P Text Block Icon Verified Buyer Text Block Icon Icon Icon L…" at bounding box center [360, 200] width 267 height 233
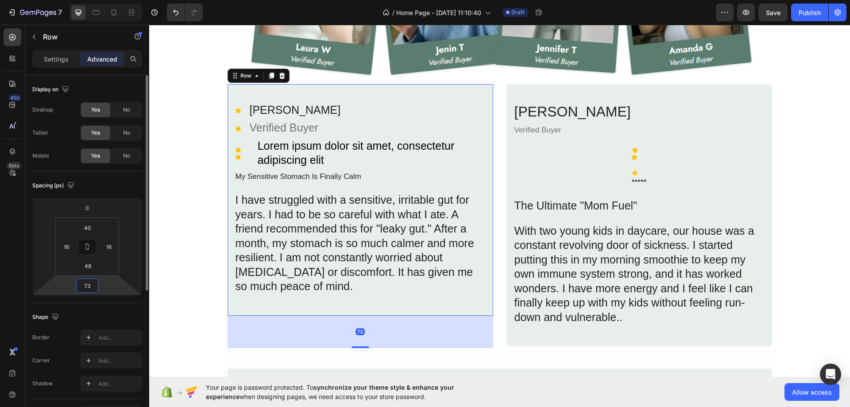
click at [88, 288] on input "73" at bounding box center [87, 285] width 18 height 13
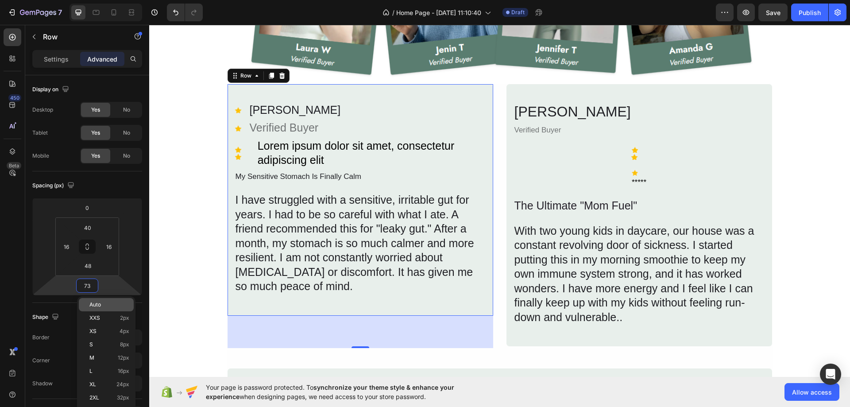
click at [101, 307] on span "Auto" at bounding box center [95, 305] width 12 height 6
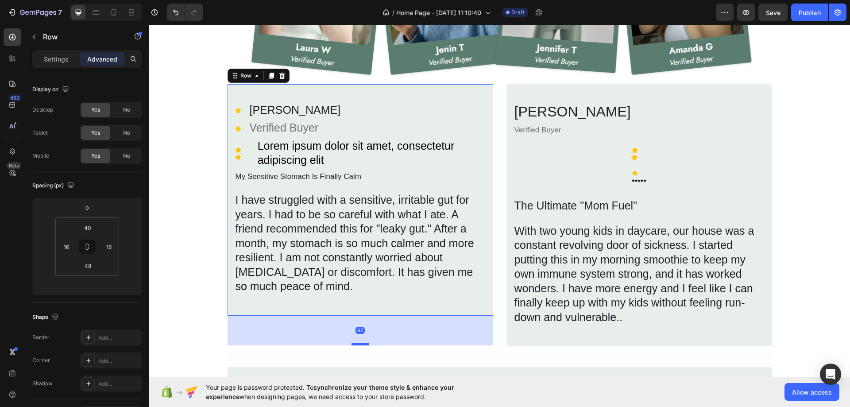
drag, startPoint x: 359, startPoint y: 314, endPoint x: 362, endPoint y: 344, distance: 29.8
click at [362, 344] on div at bounding box center [361, 344] width 18 height 3
type input "67"
click at [417, 300] on div "Icon [PERSON_NAME] P Text Block Icon Verified Buyer Text Block Icon Icon Icon L…" at bounding box center [360, 200] width 267 height 233
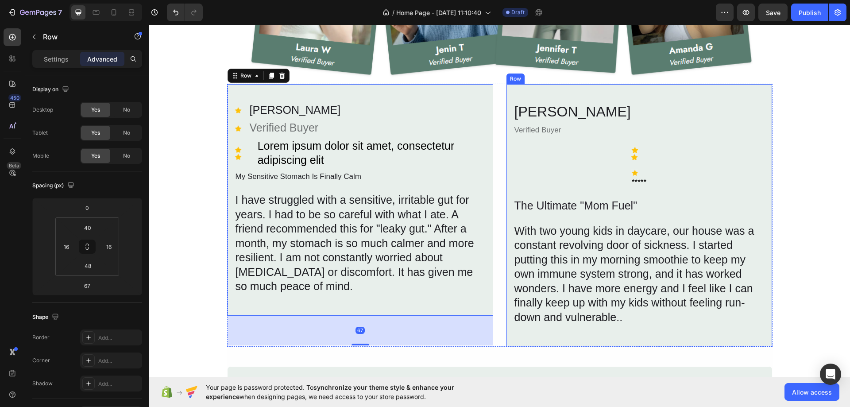
click at [551, 339] on div "[PERSON_NAME] Heading Verified Buyer Text Block Icon Icon Icon ***** Text Block…" at bounding box center [639, 216] width 267 height 264
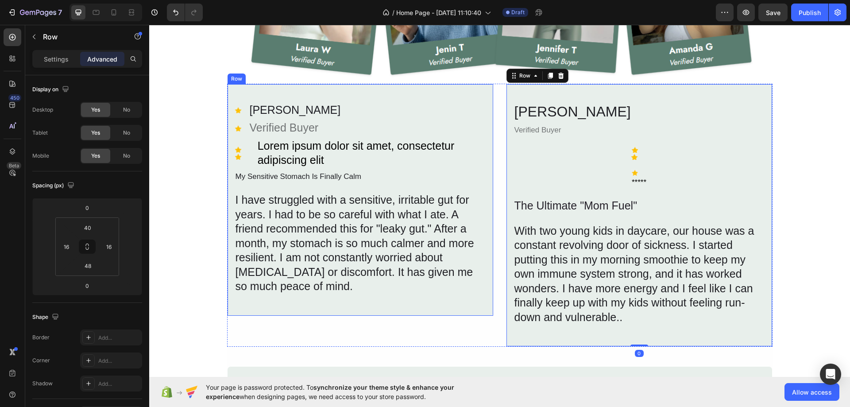
click at [415, 301] on div "Icon [PERSON_NAME] P Text Block Icon Verified Buyer Text Block Icon Icon Icon L…" at bounding box center [360, 200] width 267 height 233
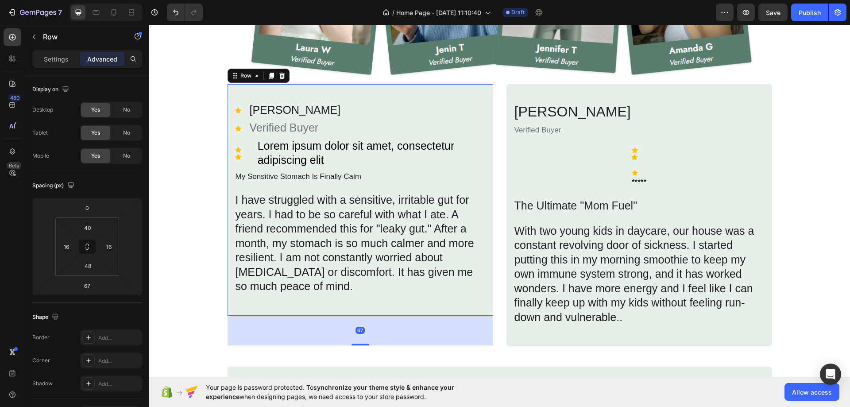
click at [375, 328] on div "67" at bounding box center [361, 331] width 266 height 30
click at [93, 283] on input "67" at bounding box center [87, 285] width 18 height 13
drag, startPoint x: 358, startPoint y: 314, endPoint x: 356, endPoint y: 344, distance: 29.3
click at [356, 344] on div at bounding box center [361, 343] width 18 height 3
type input "66"
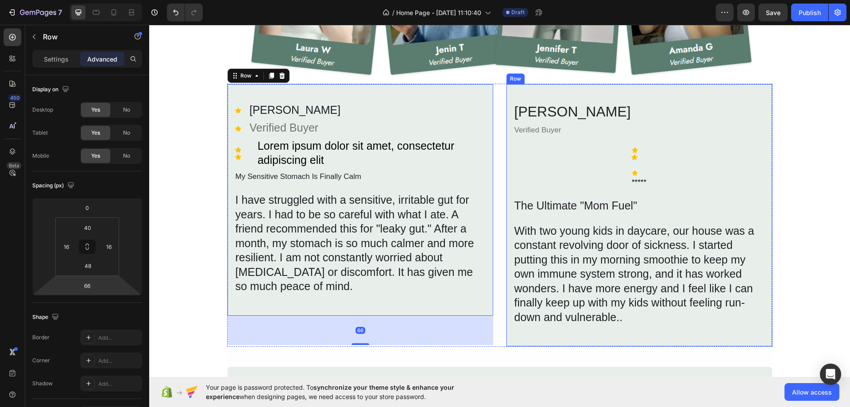
click at [528, 341] on div "[PERSON_NAME] Heading Verified Buyer Text Block Icon Icon Icon ***** Text Block…" at bounding box center [639, 216] width 267 height 264
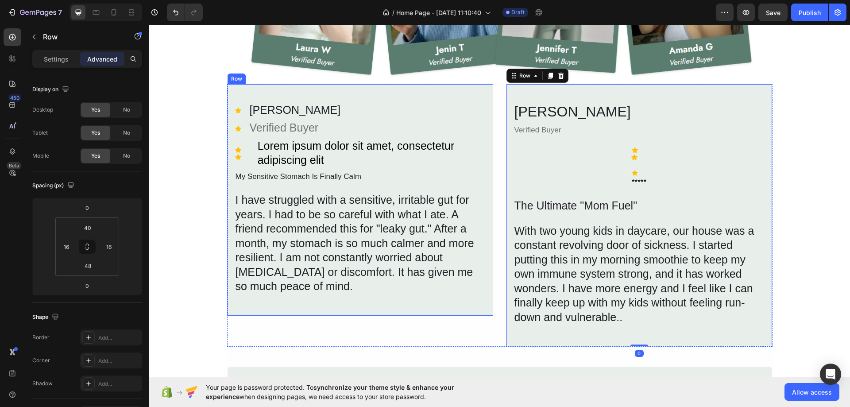
click at [446, 306] on div "Icon [PERSON_NAME] P Text Block Icon Verified Buyer Text Block Icon Icon Icon L…" at bounding box center [360, 200] width 267 height 233
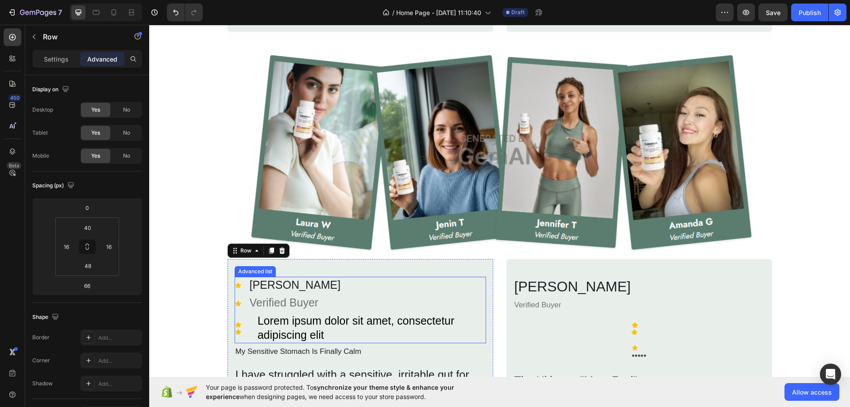
scroll to position [790, 0]
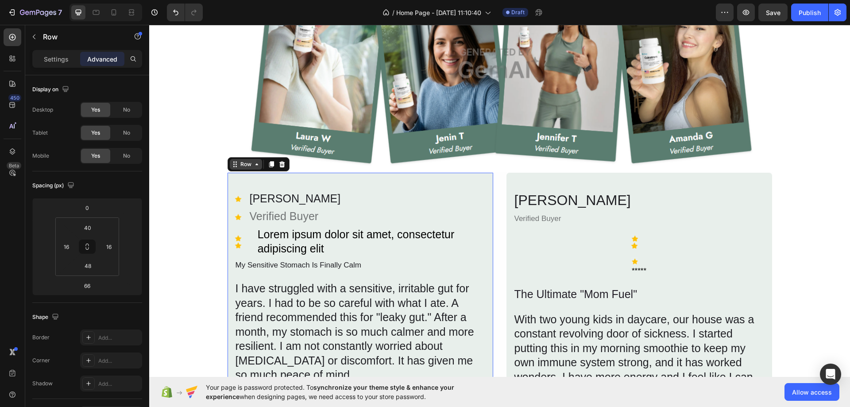
click at [250, 168] on div "Row" at bounding box center [246, 164] width 32 height 11
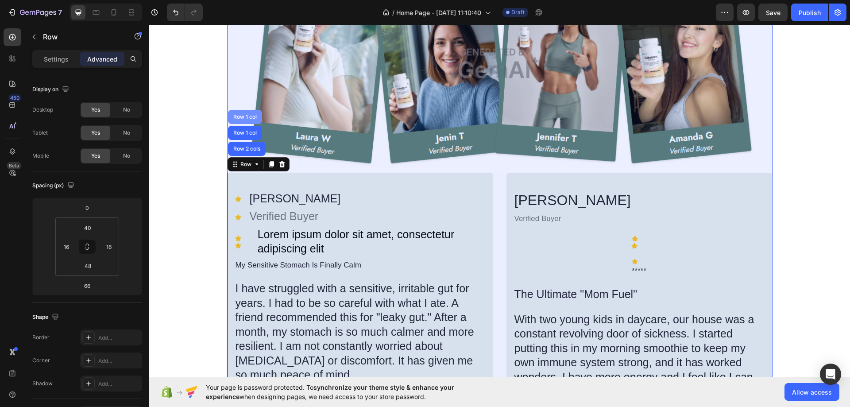
click at [241, 113] on div "Row 1 col" at bounding box center [245, 117] width 34 height 14
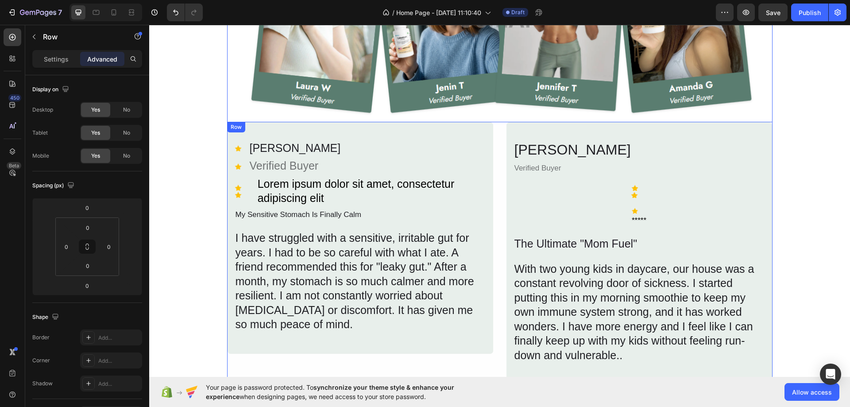
scroll to position [834, 0]
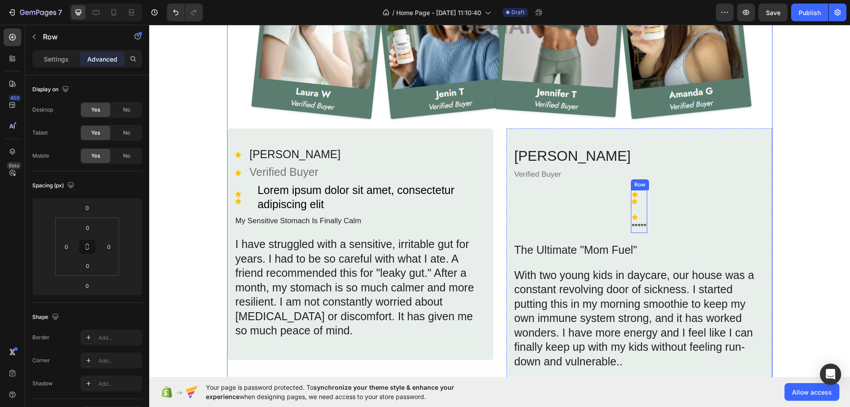
click at [631, 207] on div "Icon Icon Icon ***** Text Block" at bounding box center [639, 211] width 16 height 43
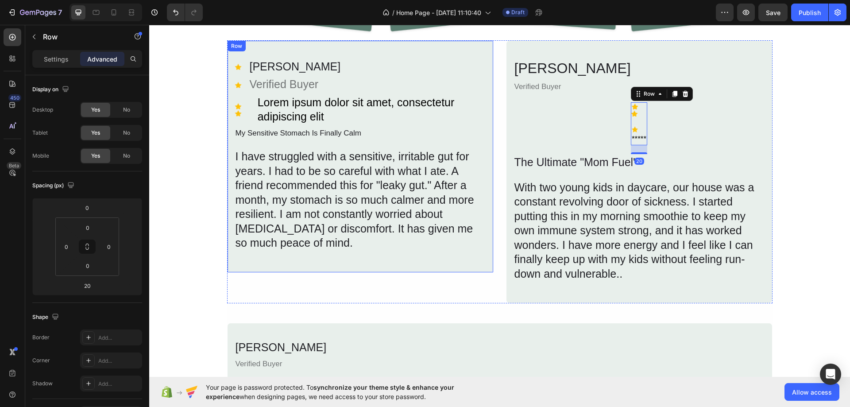
scroll to position [923, 0]
click at [449, 259] on div "Icon [PERSON_NAME] P Text Block Icon Verified Buyer Text Block Icon Icon Icon L…" at bounding box center [360, 155] width 267 height 233
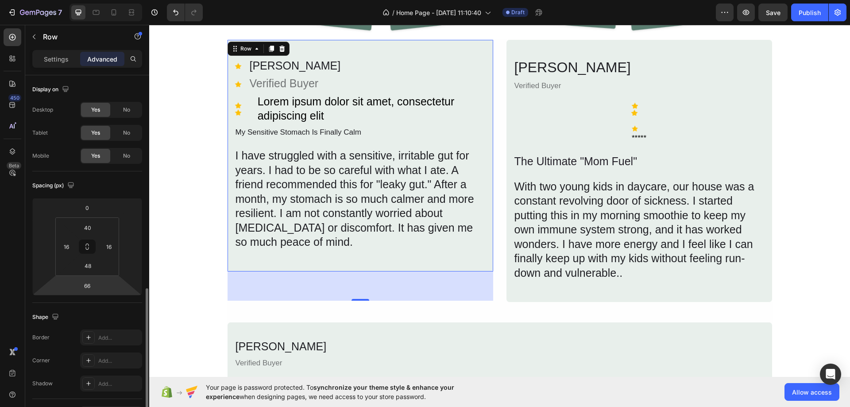
scroll to position [177, 0]
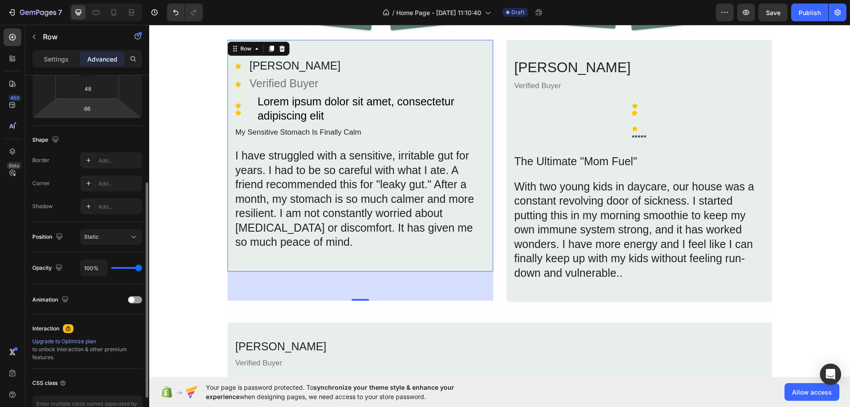
type input "0%"
type input "0"
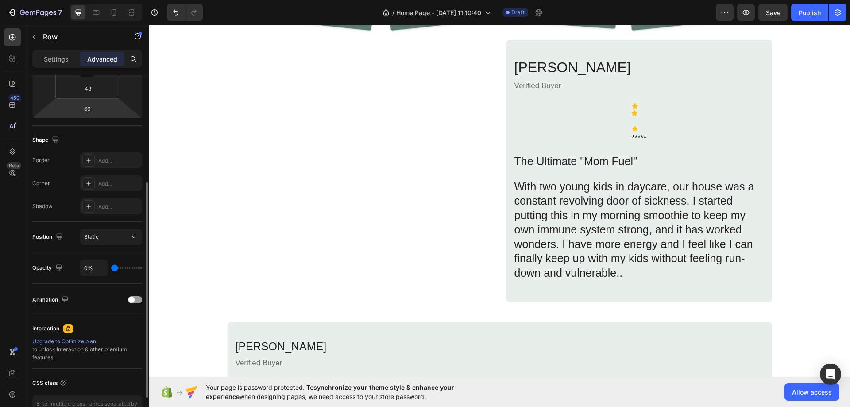
type input "100%"
type input "100"
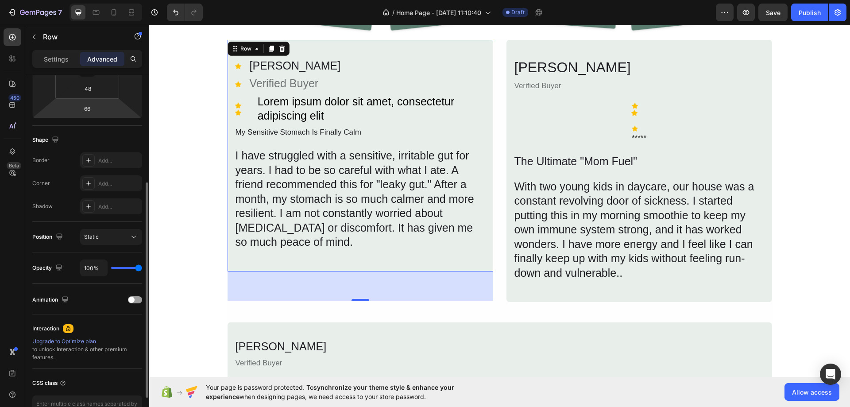
drag, startPoint x: 137, startPoint y: 267, endPoint x: 209, endPoint y: 264, distance: 72.3
click at [142, 267] on input "range" at bounding box center [126, 268] width 31 height 2
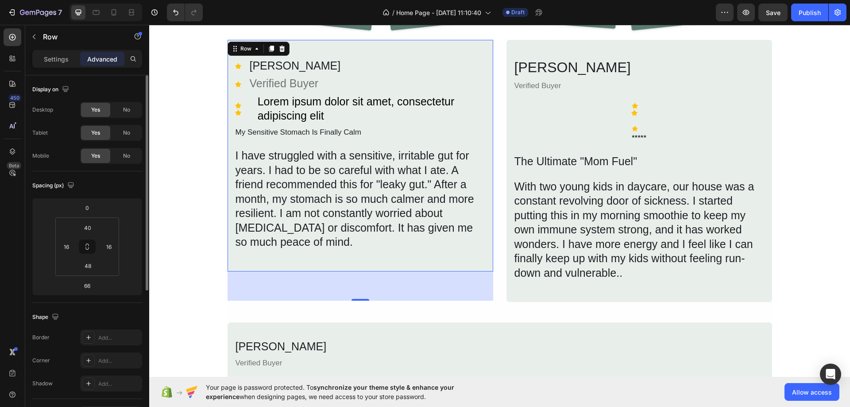
drag, startPoint x: 50, startPoint y: 56, endPoint x: 70, endPoint y: 77, distance: 29.1
click at [50, 56] on p "Settings" at bounding box center [56, 58] width 25 height 9
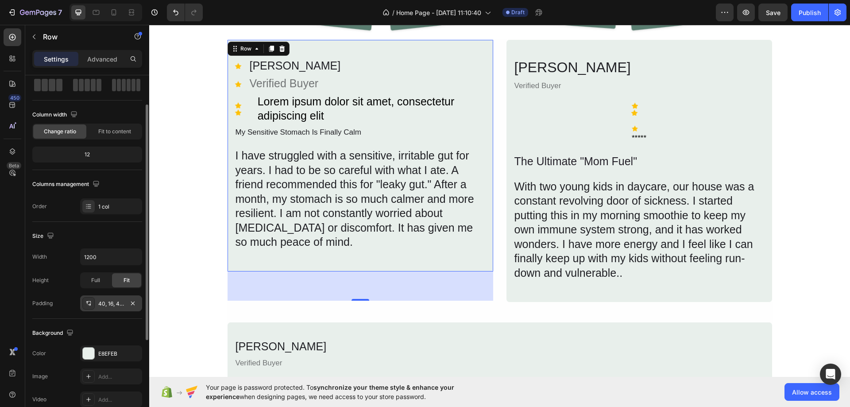
scroll to position [177, 0]
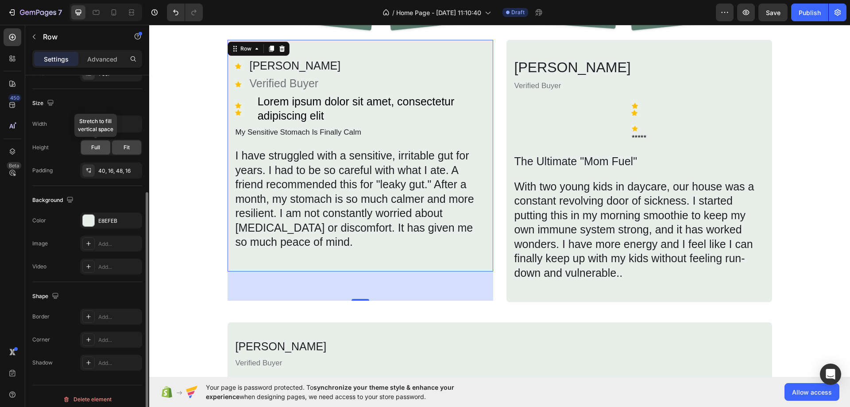
click at [98, 148] on span "Full" at bounding box center [95, 148] width 9 height 8
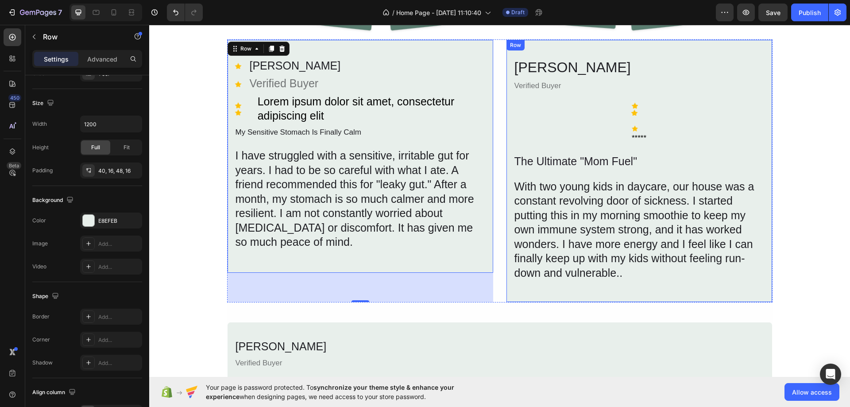
click at [536, 292] on div "[PERSON_NAME] Heading Verified Buyer Text Block Icon Icon Icon ***** Text Block…" at bounding box center [639, 171] width 267 height 264
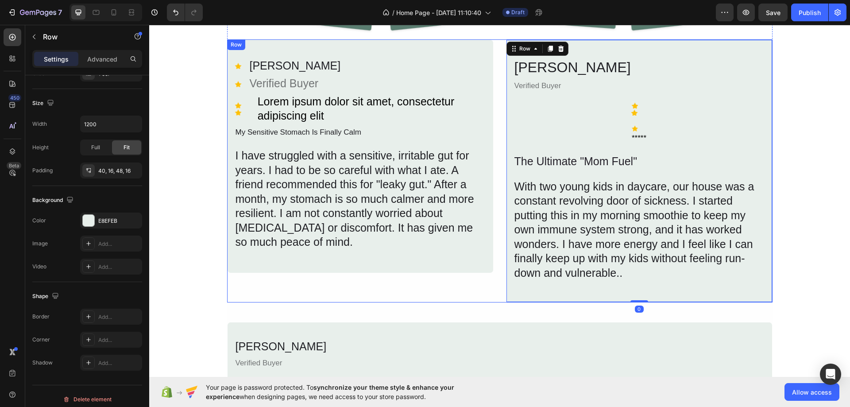
click at [456, 263] on div "Icon [PERSON_NAME] P Text Block Icon Verified Buyer Text Block Icon Icon Icon L…" at bounding box center [360, 156] width 267 height 234
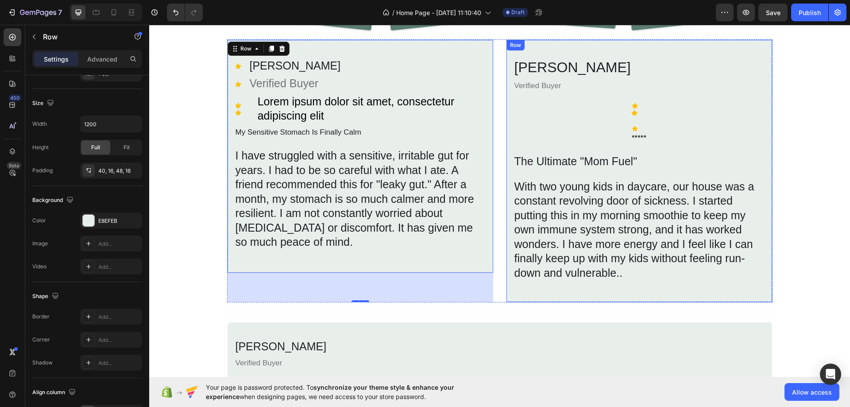
click at [549, 291] on div "[PERSON_NAME] Heading Verified Buyer Text Block Icon Icon Icon ***** Text Block…" at bounding box center [639, 171] width 267 height 264
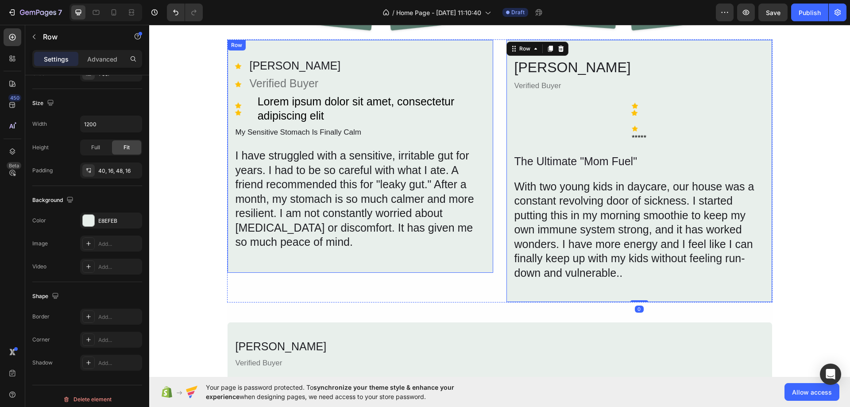
click at [364, 265] on div "Icon [PERSON_NAME] P Text Block Icon Verified Buyer Text Block Icon Icon Icon L…" at bounding box center [360, 156] width 267 height 234
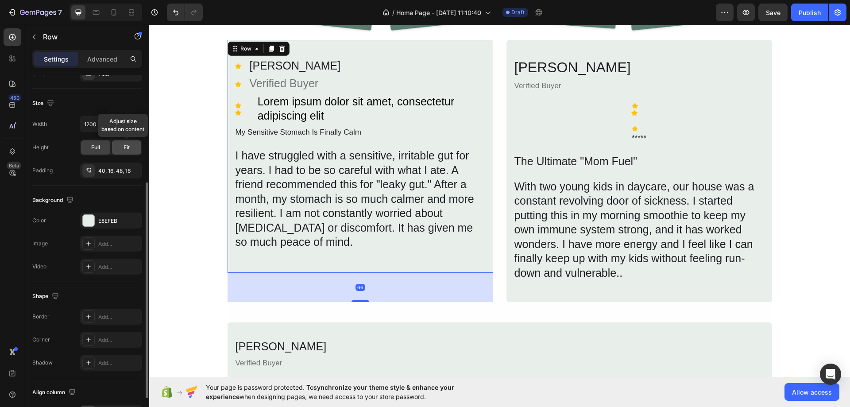
click at [124, 148] on span "Fit" at bounding box center [127, 148] width 6 height 8
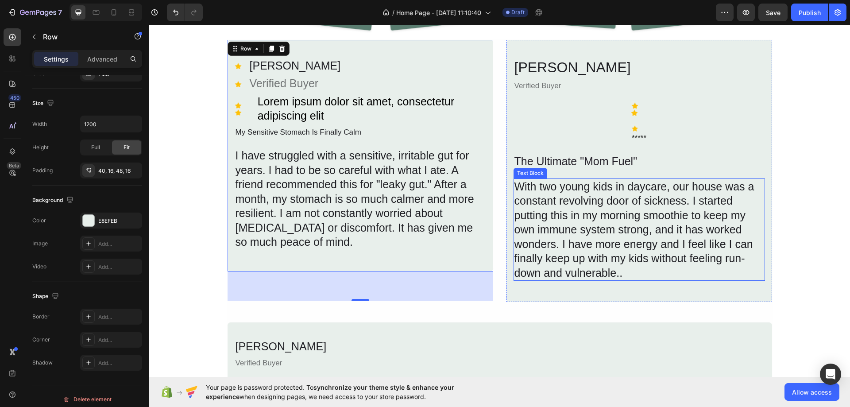
click at [535, 288] on div "[PERSON_NAME] Heading Verified Buyer Text Block Icon Icon Icon ***** Text Block…" at bounding box center [639, 171] width 267 height 264
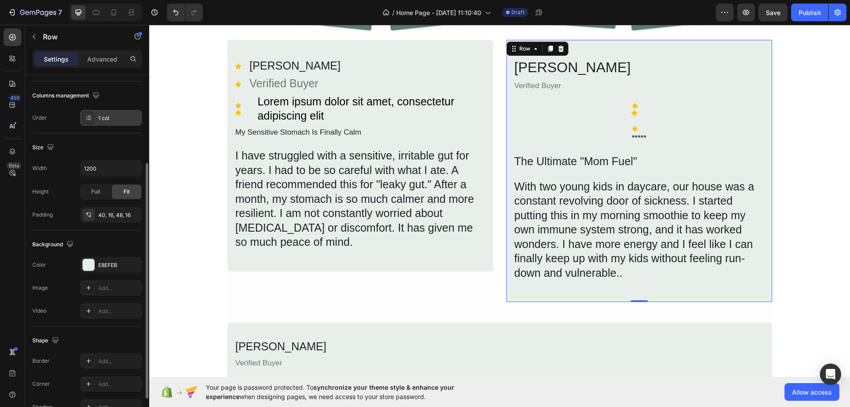
scroll to position [0, 0]
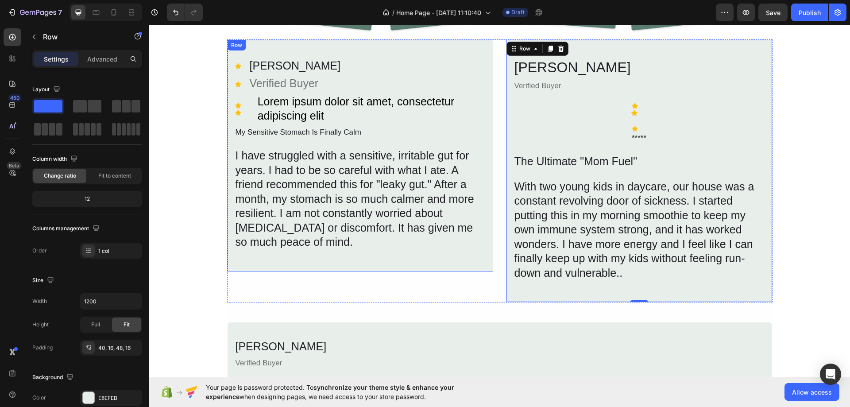
click at [321, 267] on div "Icon [PERSON_NAME] P Text Block Icon Verified Buyer Text Block Icon Icon Icon L…" at bounding box center [360, 155] width 267 height 233
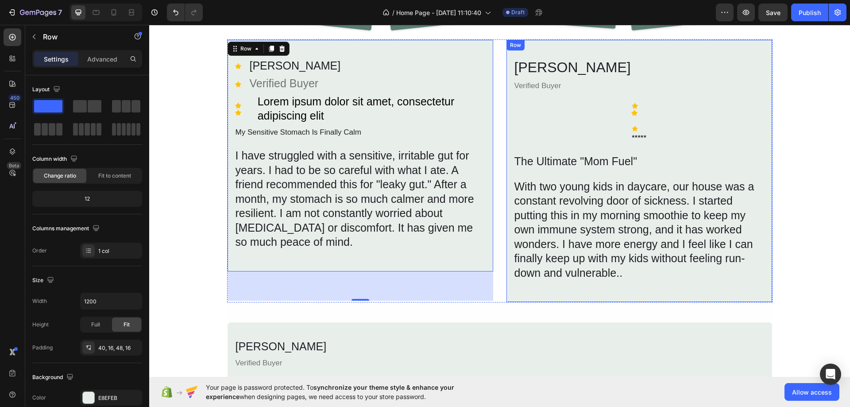
click at [543, 288] on div "[PERSON_NAME] Heading Verified Buyer Text Block Icon Icon Icon ***** Text Block…" at bounding box center [639, 171] width 267 height 264
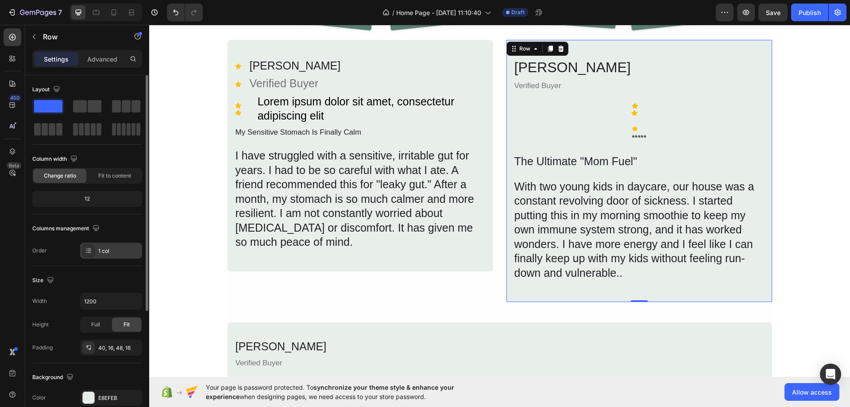
scroll to position [89, 0]
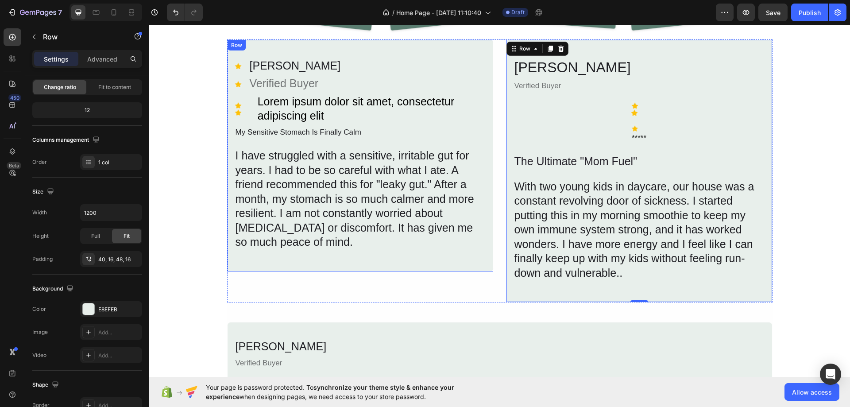
click at [400, 256] on div "Icon [PERSON_NAME] P Text Block Icon Verified Buyer Text Block Icon Icon Icon L…" at bounding box center [360, 155] width 267 height 233
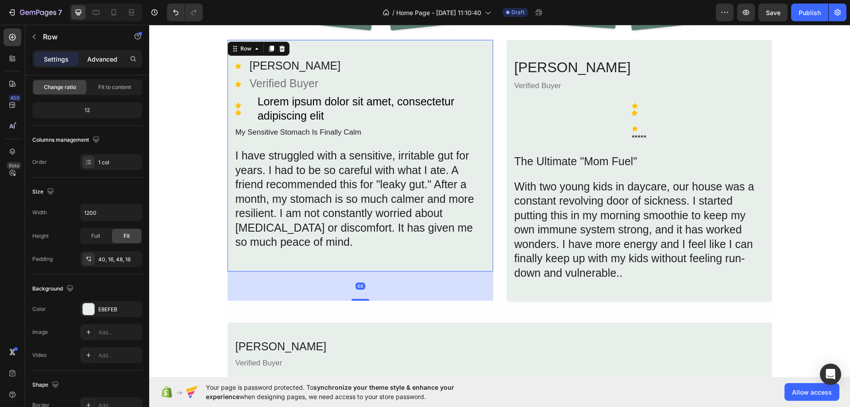
scroll to position [0, 0]
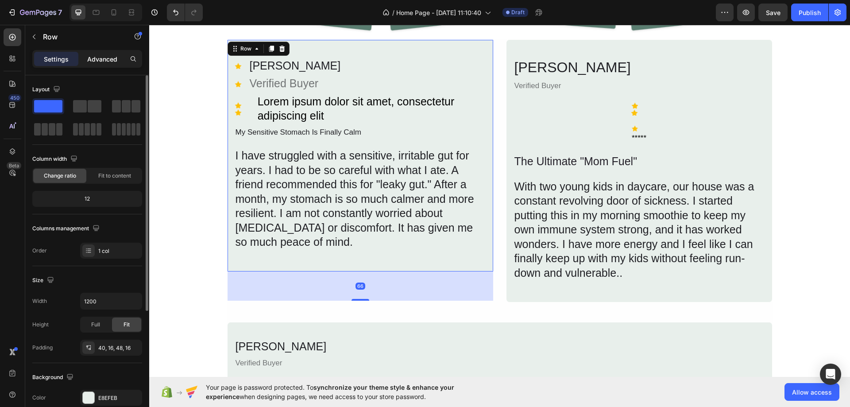
click at [105, 56] on p "Advanced" at bounding box center [102, 58] width 30 height 9
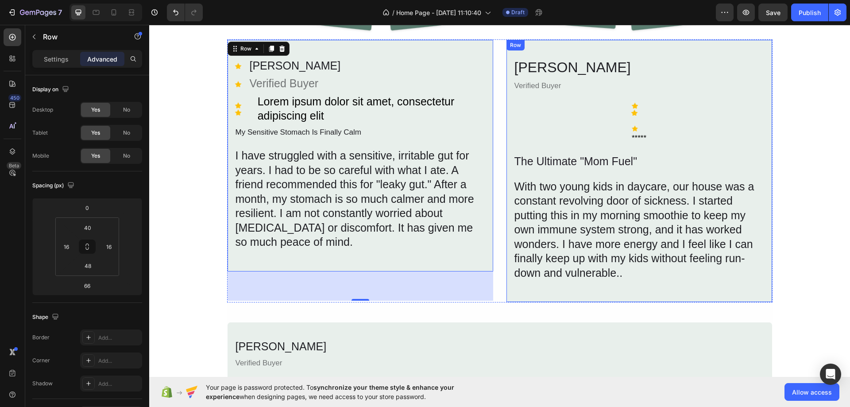
click at [554, 290] on div "[PERSON_NAME] Heading Verified Buyer Text Block Icon Icon Icon ***** Text Block…" at bounding box center [639, 171] width 267 height 264
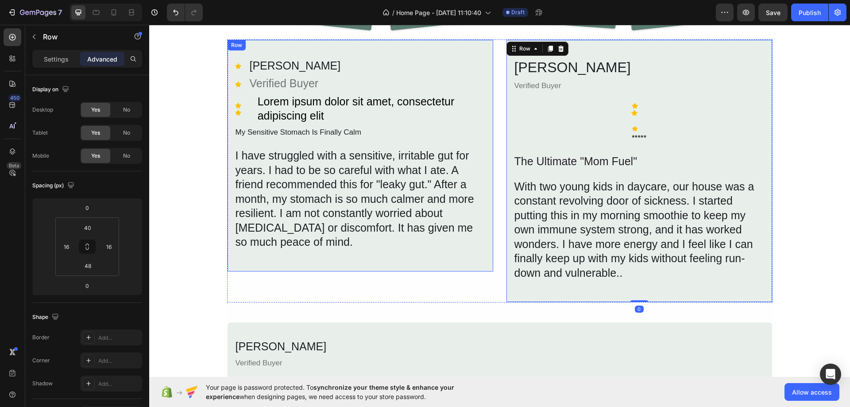
click at [373, 258] on div "Icon [PERSON_NAME] P Text Block Icon Verified Buyer Text Block Icon Icon Icon L…" at bounding box center [360, 155] width 267 height 233
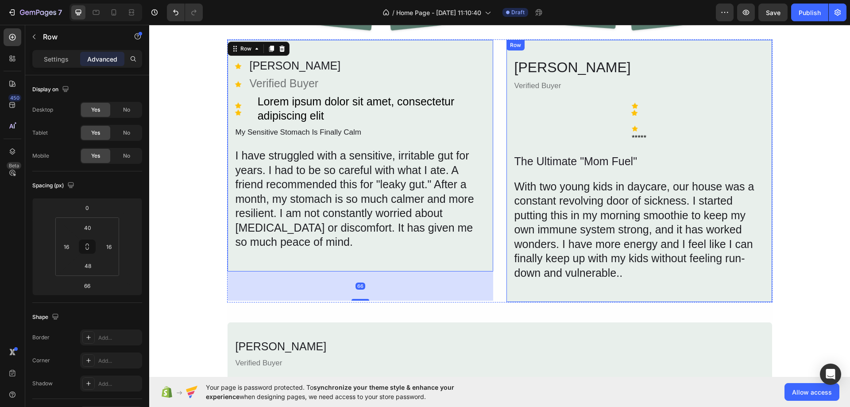
click at [551, 291] on div "[PERSON_NAME] Heading Verified Buyer Text Block Icon Icon Icon ***** Text Block…" at bounding box center [639, 171] width 267 height 264
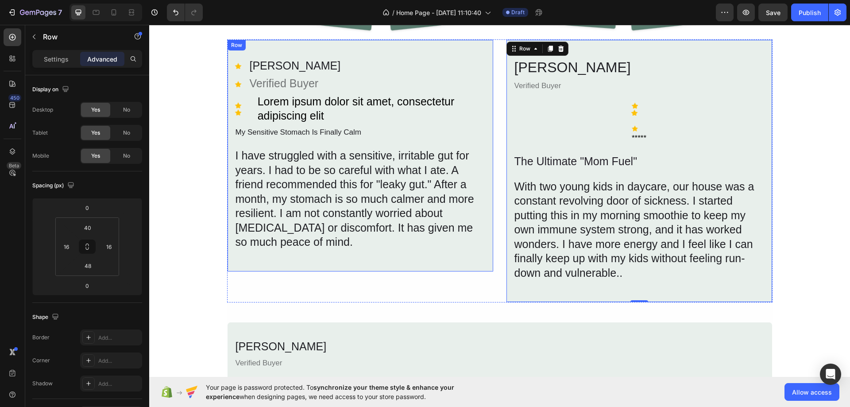
click at [258, 259] on div "Icon [PERSON_NAME] P Text Block Icon Verified Buyer Text Block Icon Icon Icon L…" at bounding box center [360, 155] width 267 height 233
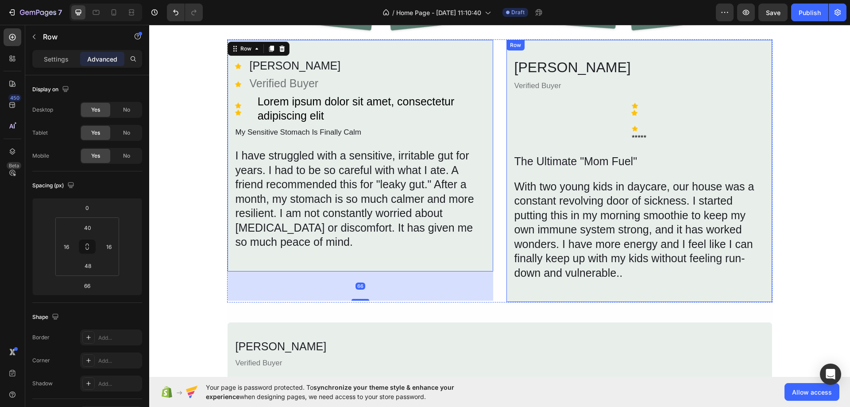
click at [549, 290] on div "[PERSON_NAME] Heading Verified Buyer Text Block Icon Icon Icon ***** Text Block…" at bounding box center [639, 171] width 267 height 264
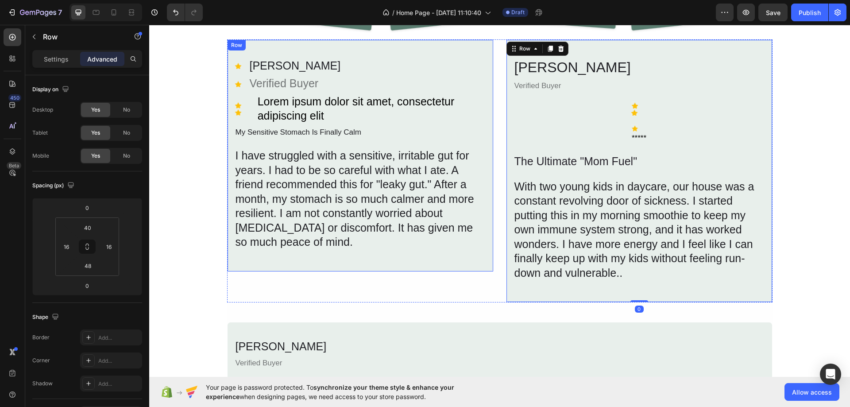
click at [291, 259] on div "Icon [PERSON_NAME] P Text Block Icon Verified Buyer Text Block Icon Icon Icon L…" at bounding box center [360, 155] width 267 height 233
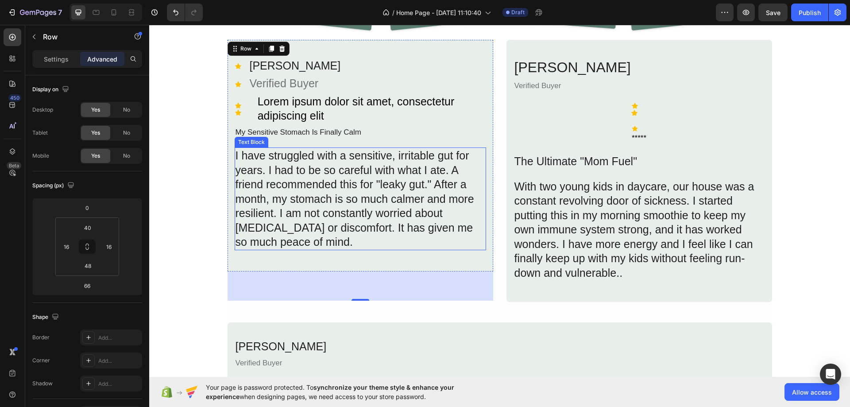
click at [341, 218] on div "I have struggled with a sensitive, irritable gut for years. I had to be so care…" at bounding box center [361, 198] width 252 height 103
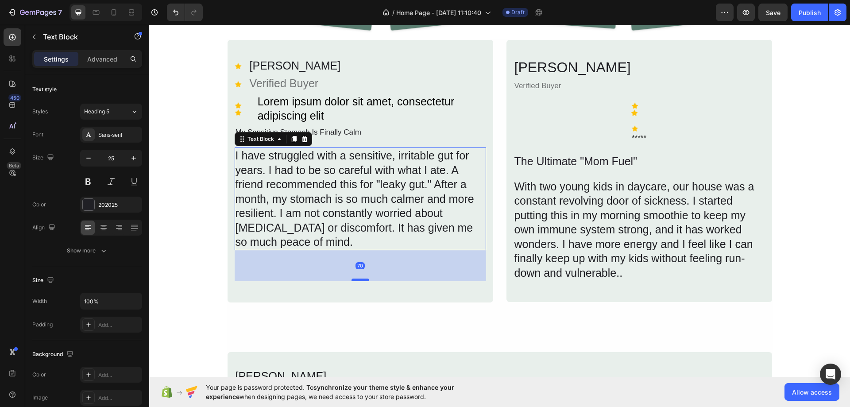
drag, startPoint x: 359, startPoint y: 248, endPoint x: 363, endPoint y: 279, distance: 31.2
click at [363, 279] on div at bounding box center [361, 280] width 18 height 3
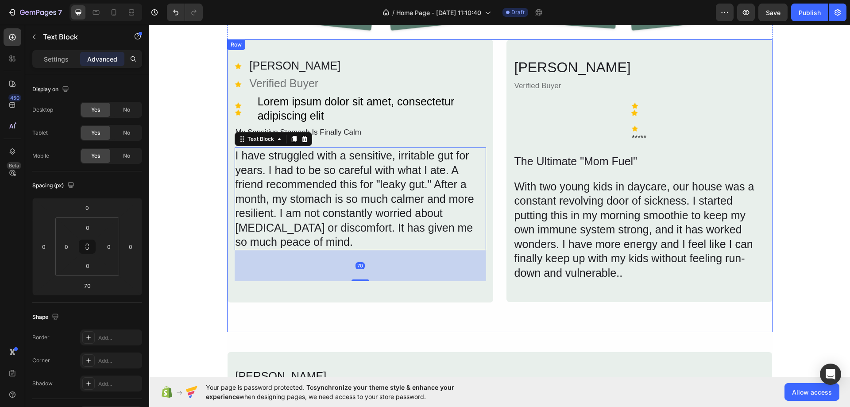
click at [568, 322] on div "[PERSON_NAME] Heading Verified Buyer Text Block Icon Icon Icon ***** Text Block…" at bounding box center [639, 185] width 267 height 293
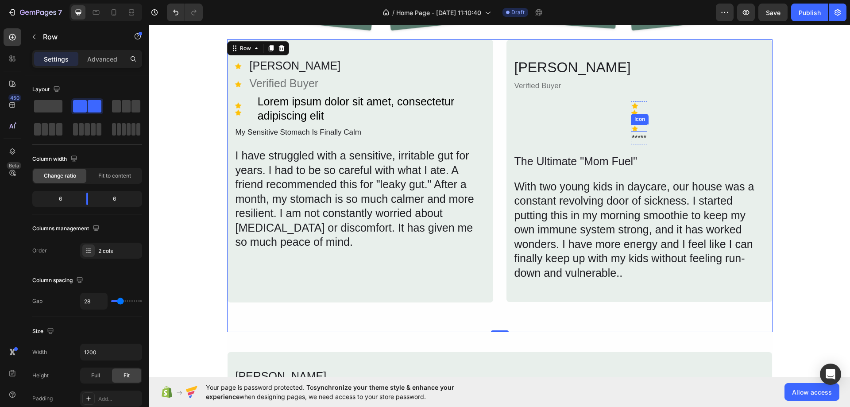
click at [633, 121] on div "Icon" at bounding box center [640, 119] width 18 height 11
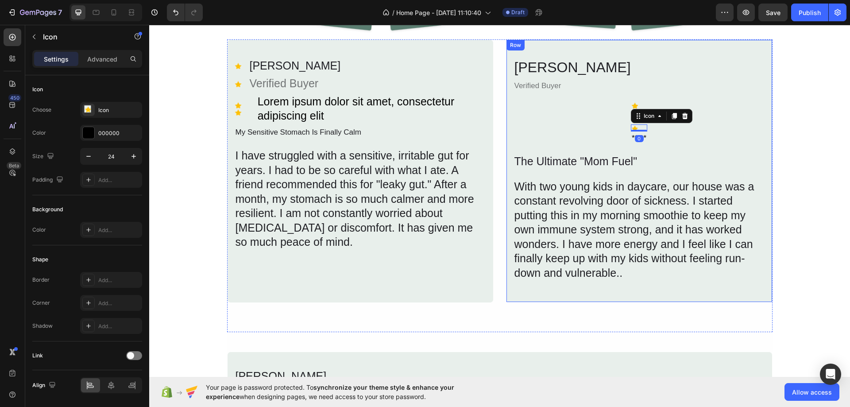
click at [592, 113] on div "[PERSON_NAME] Heading Verified Buyer Text Block Icon Icon Icon 0 ***** Text Blo…" at bounding box center [640, 170] width 252 height 224
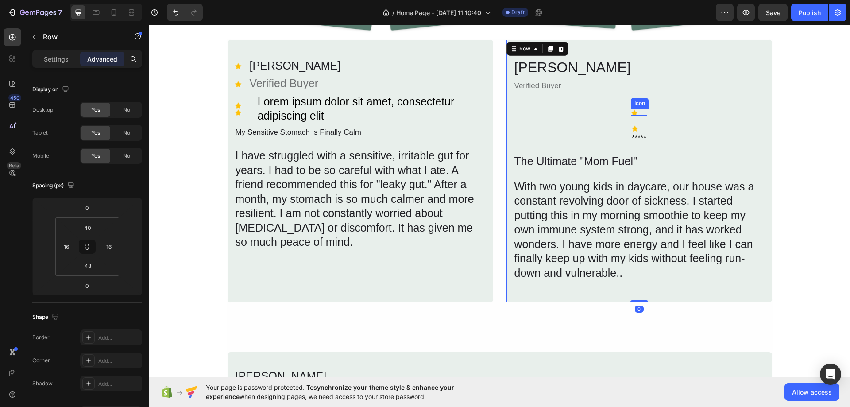
click at [632, 105] on div "Icon" at bounding box center [640, 103] width 18 height 11
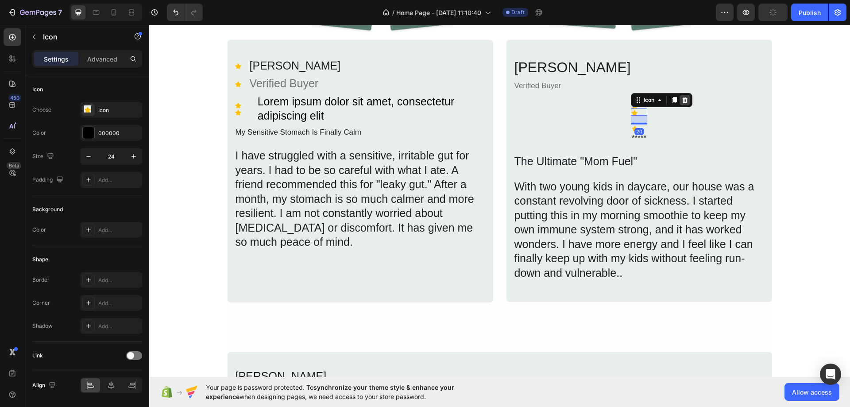
click at [683, 98] on icon at bounding box center [685, 100] width 6 height 6
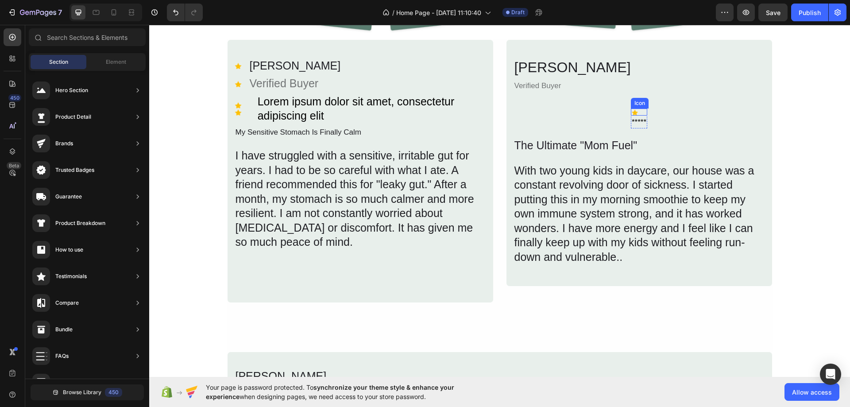
click at [635, 110] on image at bounding box center [634, 112] width 7 height 7
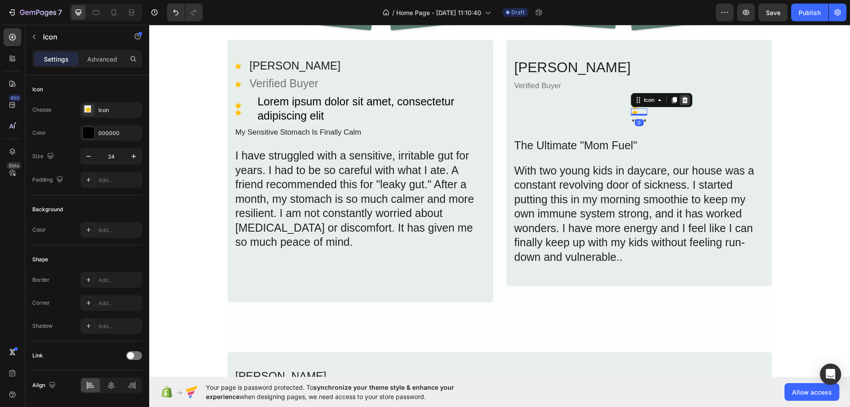
click at [682, 101] on icon at bounding box center [685, 100] width 7 height 7
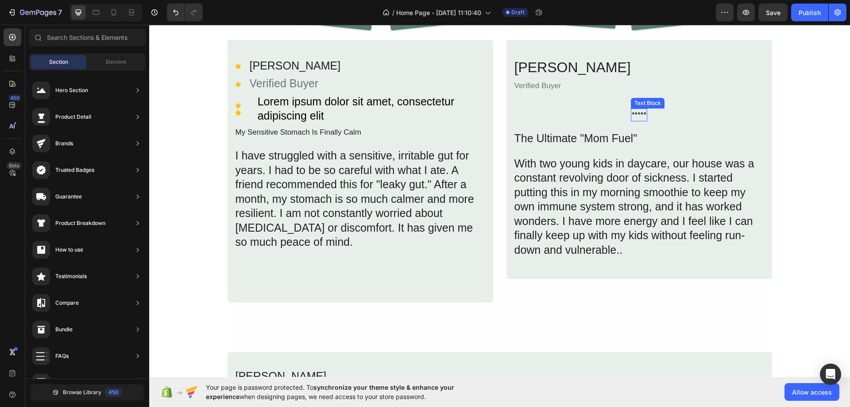
click at [633, 107] on div "Text Block" at bounding box center [648, 103] width 34 height 11
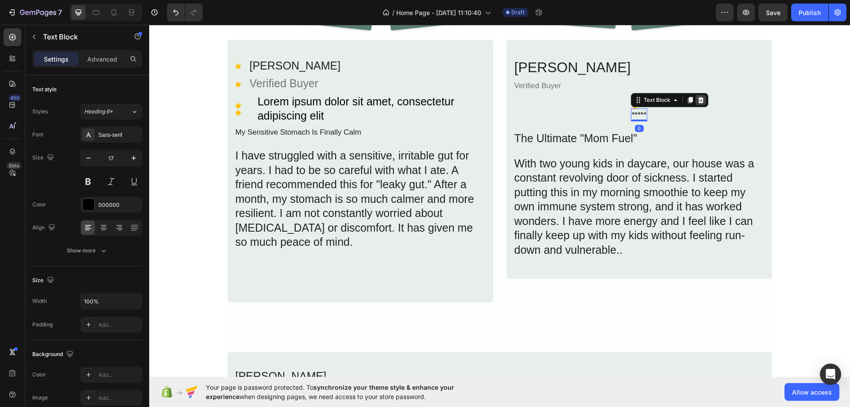
click at [698, 100] on icon at bounding box center [701, 100] width 7 height 7
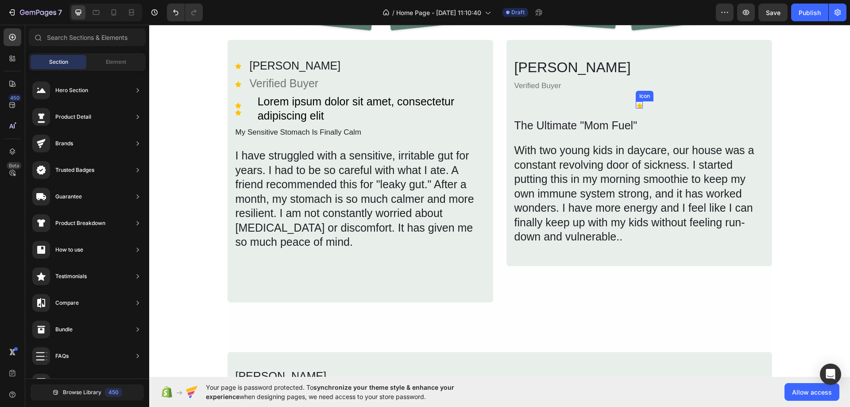
click at [639, 105] on image at bounding box center [639, 104] width 7 height 7
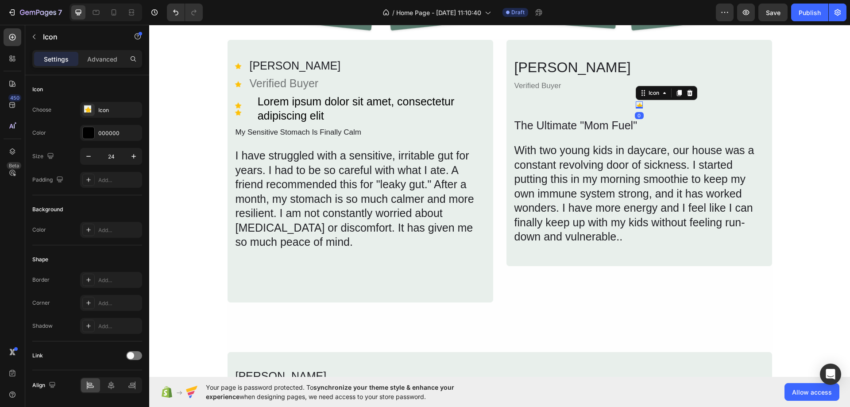
click at [691, 87] on div "Icon" at bounding box center [667, 93] width 62 height 14
click at [691, 92] on div at bounding box center [690, 93] width 11 height 11
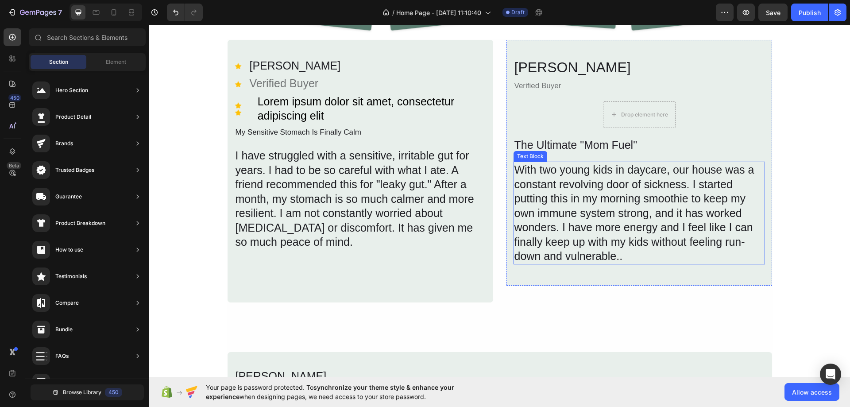
click at [542, 258] on div "With two young kids in daycare, our house was a constant revolving door of sick…" at bounding box center [640, 213] width 252 height 103
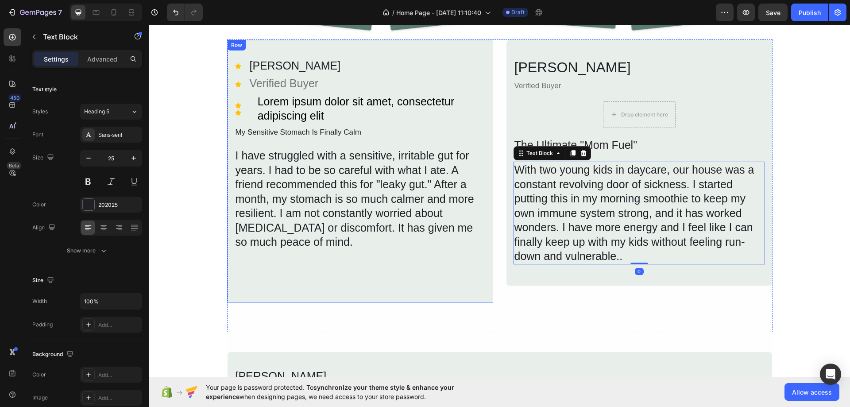
click at [353, 258] on div "Icon [PERSON_NAME] P Text Block Icon Verified Buyer Text Block Icon Icon Icon L…" at bounding box center [361, 170] width 252 height 224
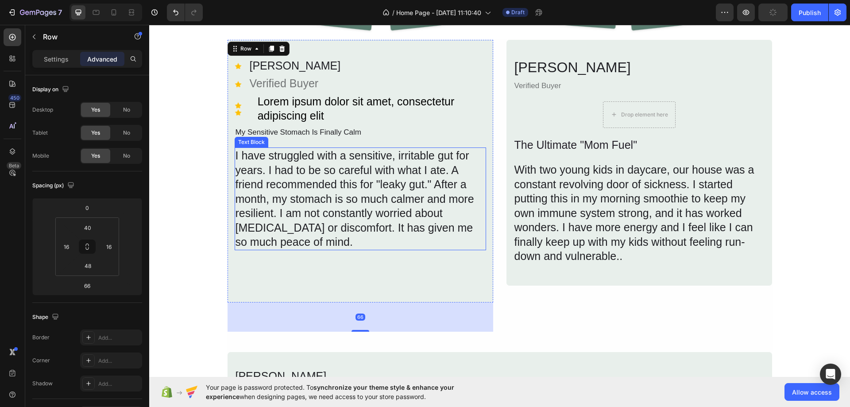
click at [345, 226] on div "I have struggled with a sensitive, irritable gut for years. I had to be so care…" at bounding box center [361, 198] width 252 height 103
click at [357, 229] on div "I have struggled with a sensitive, irritable gut for years. I had to be so care…" at bounding box center [361, 198] width 252 height 103
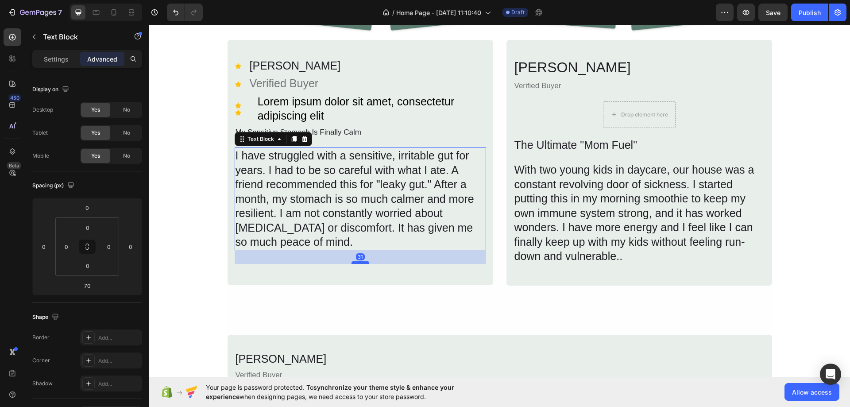
drag, startPoint x: 359, startPoint y: 279, endPoint x: 362, endPoint y: 262, distance: 17.5
click at [362, 262] on div at bounding box center [361, 262] width 18 height 3
type input "31"
click at [587, 276] on div "[PERSON_NAME] Heading Verified Buyer Text Block Drop element here Row The Ultim…" at bounding box center [639, 162] width 267 height 247
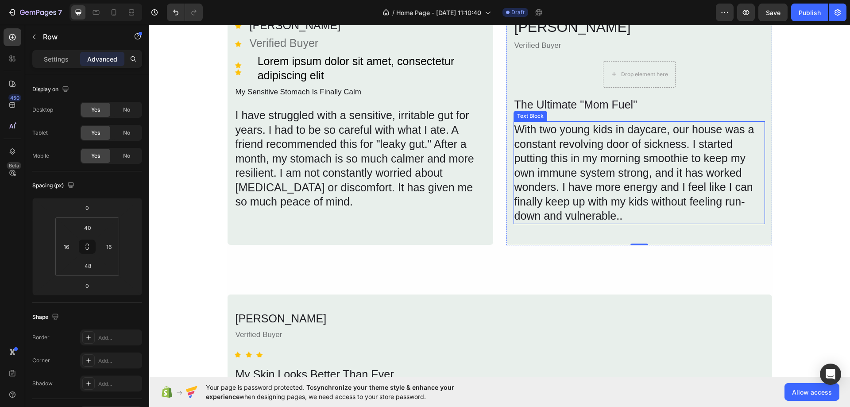
scroll to position [834, 0]
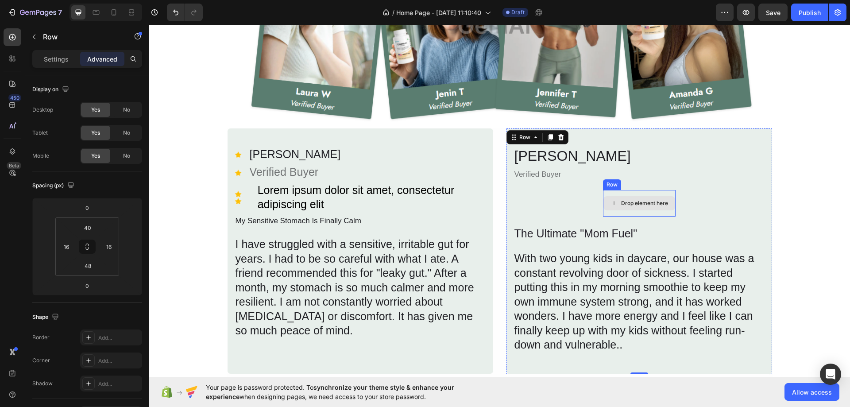
click at [630, 203] on div "Drop element here" at bounding box center [644, 203] width 47 height 7
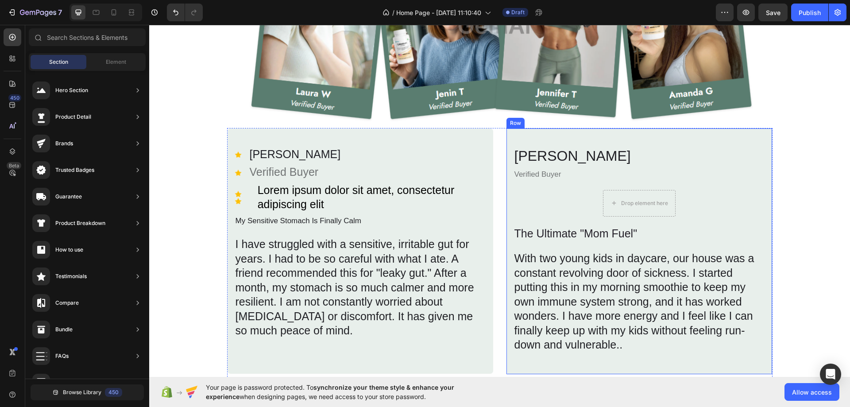
click at [529, 202] on div "[PERSON_NAME] Heading Verified Buyer Text Block Drop element here Row The Ultim…" at bounding box center [640, 249] width 252 height 207
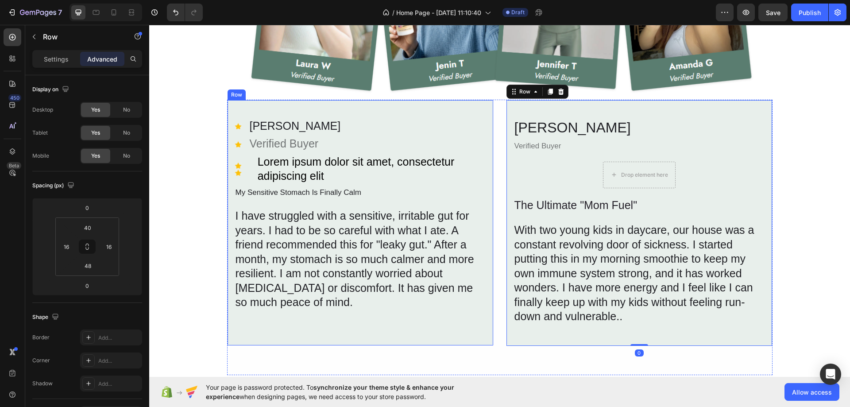
scroll to position [879, 0]
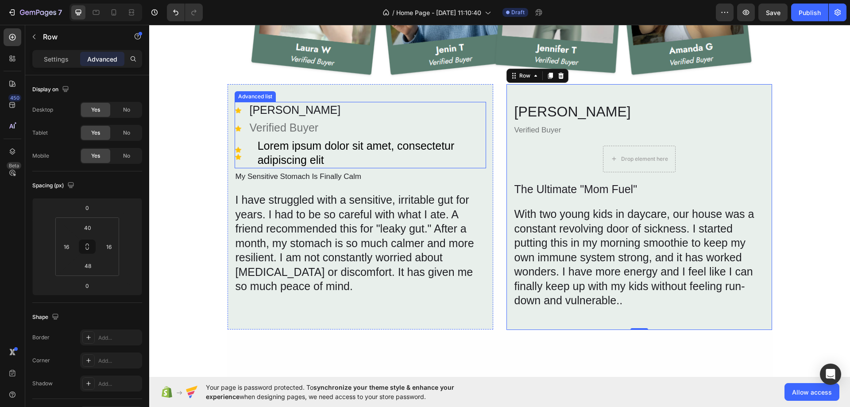
click at [236, 141] on li "Icon Icon Icon List Hoz Lorem ipsum dolor sit amet, consectetur adipiscing elit…" at bounding box center [361, 153] width 252 height 31
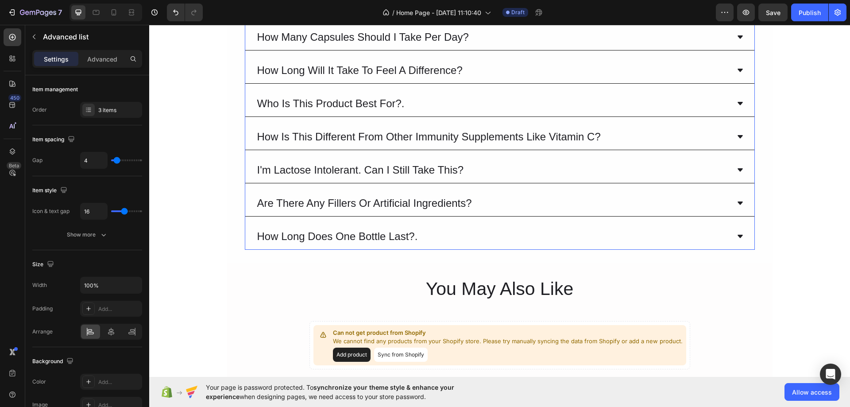
scroll to position [3226, 0]
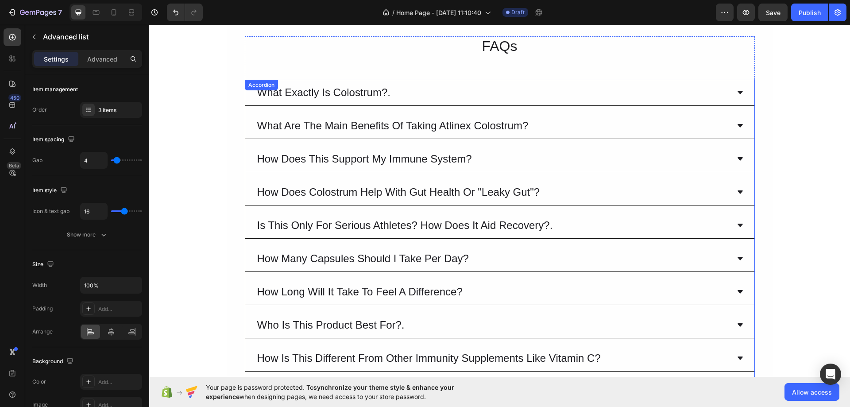
click at [737, 93] on icon at bounding box center [740, 92] width 7 height 7
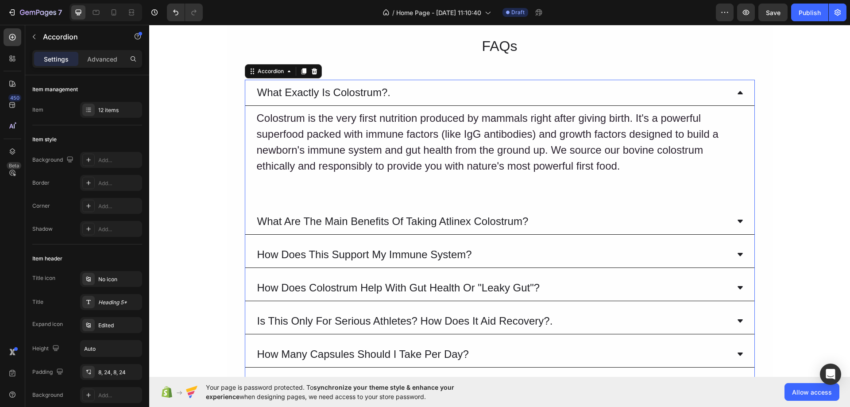
click at [738, 92] on icon at bounding box center [740, 92] width 5 height 3
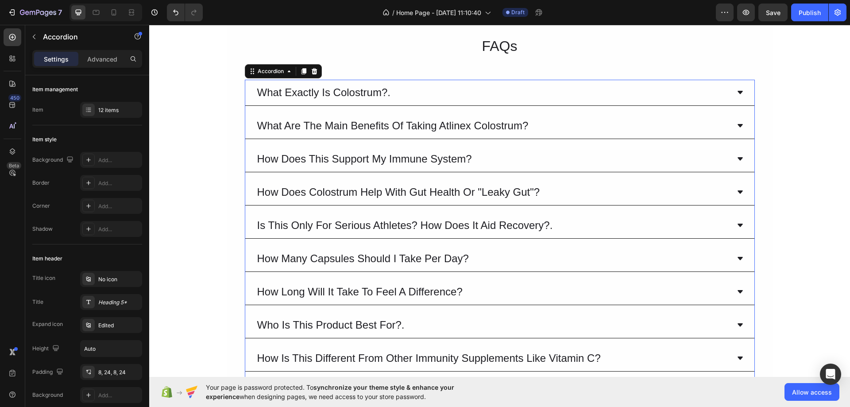
click at [740, 124] on icon at bounding box center [740, 125] width 7 height 7
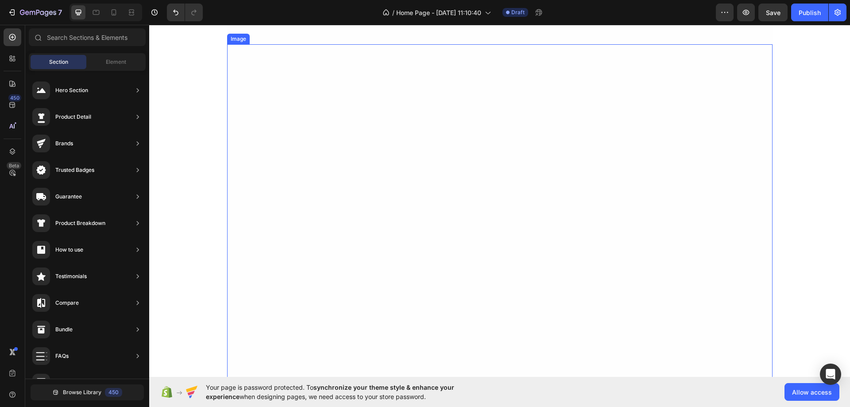
scroll to position [2790, 0]
